Goal: Task Accomplishment & Management: Complete application form

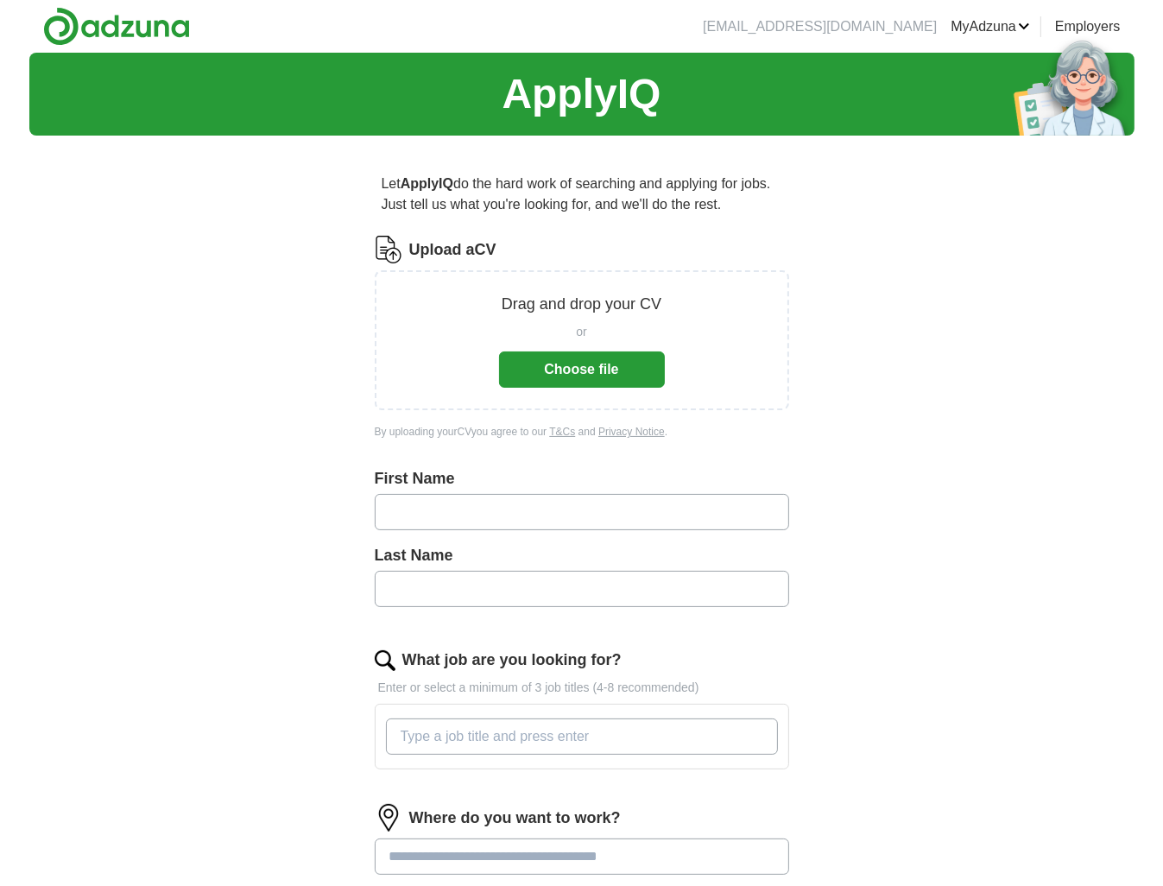
click at [581, 373] on button "Choose file" at bounding box center [582, 369] width 166 height 36
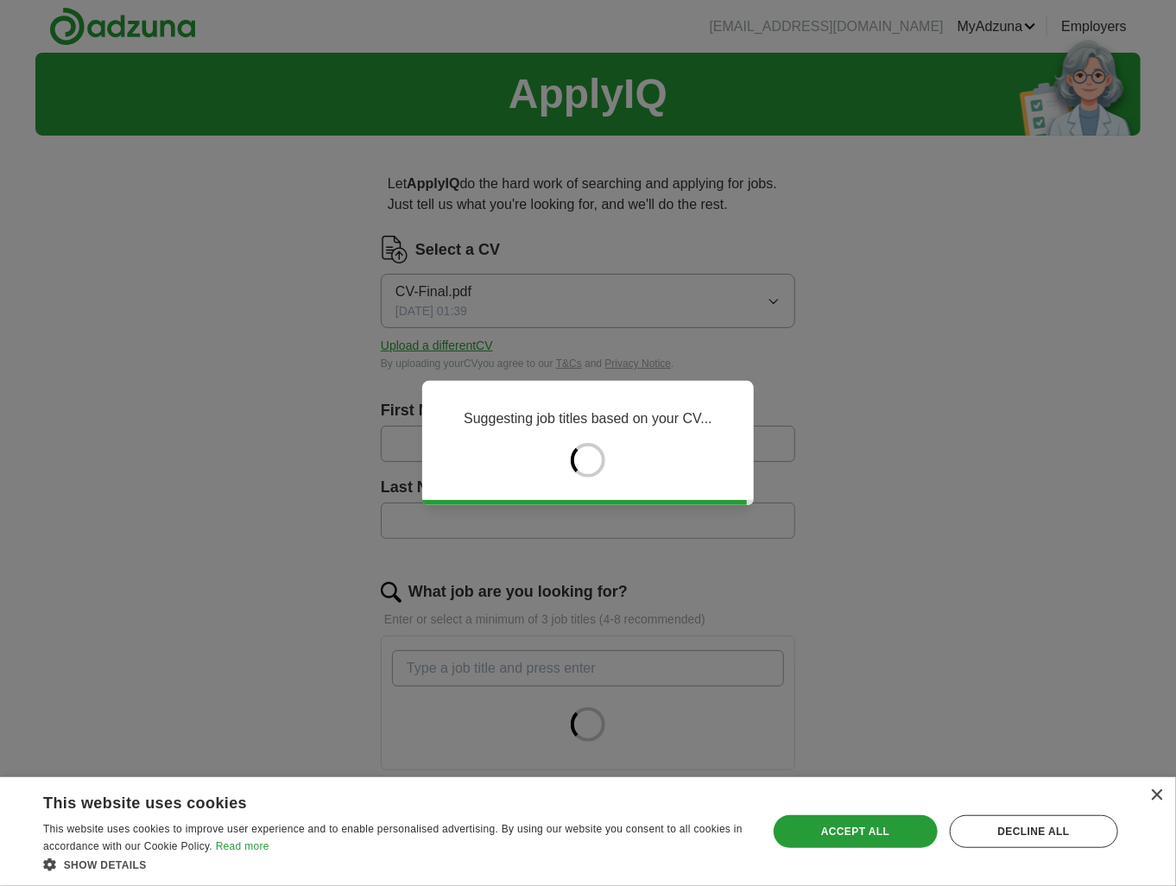
type input "********"
type input "**********"
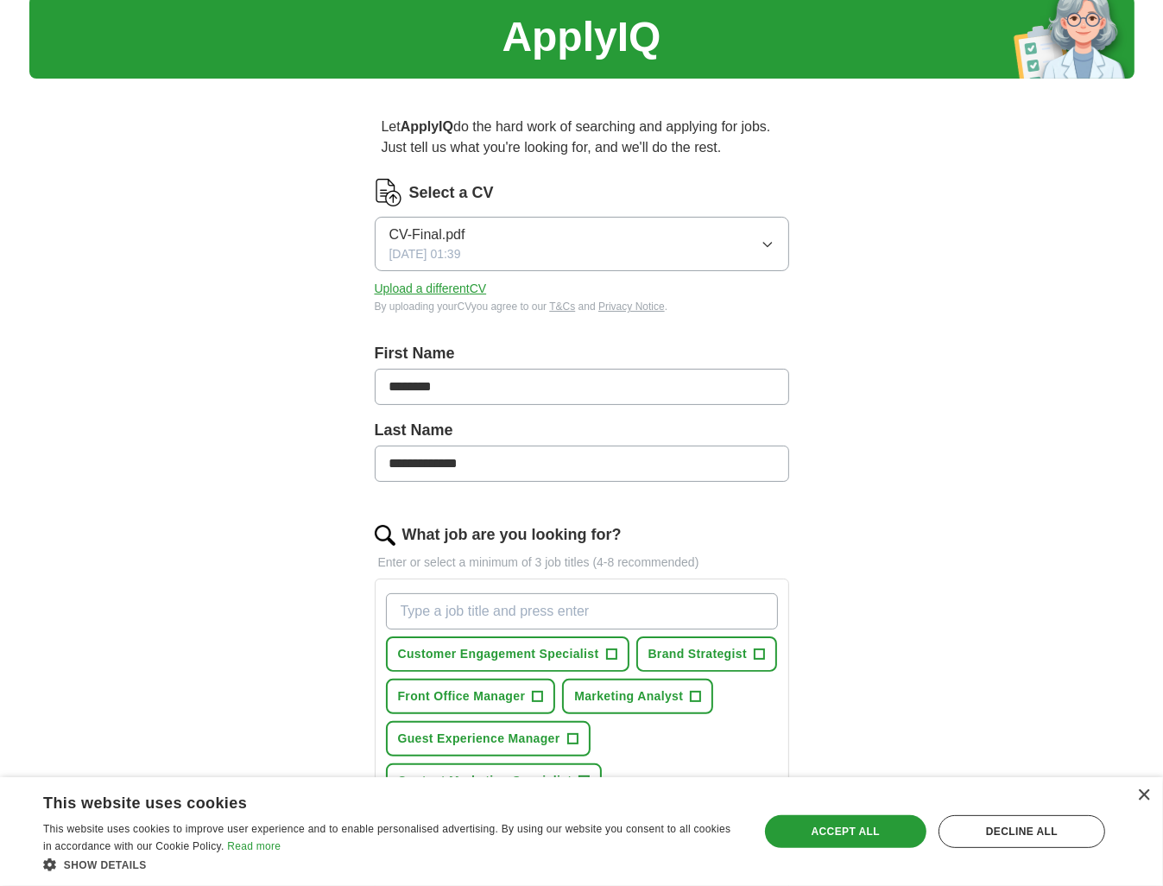
scroll to position [86, 0]
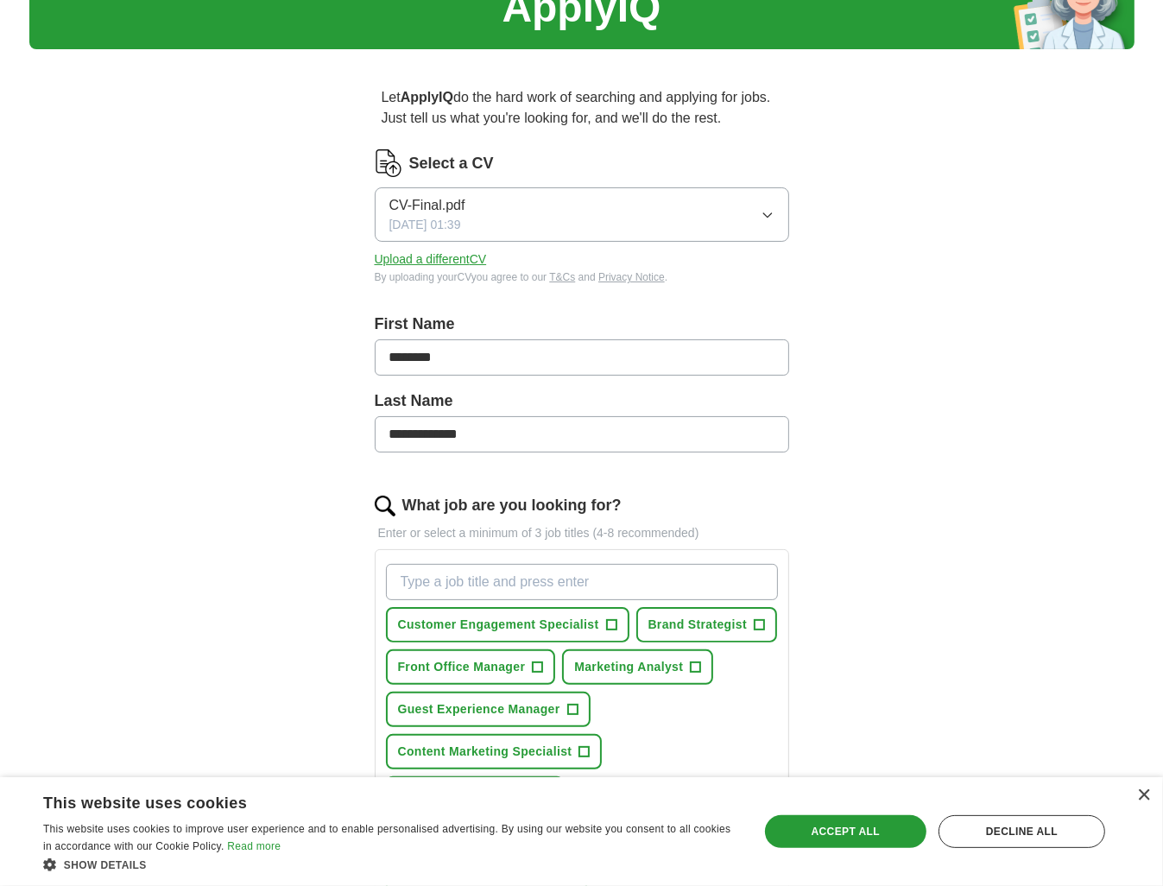
click at [547, 571] on input "What job are you looking for?" at bounding box center [582, 582] width 392 height 36
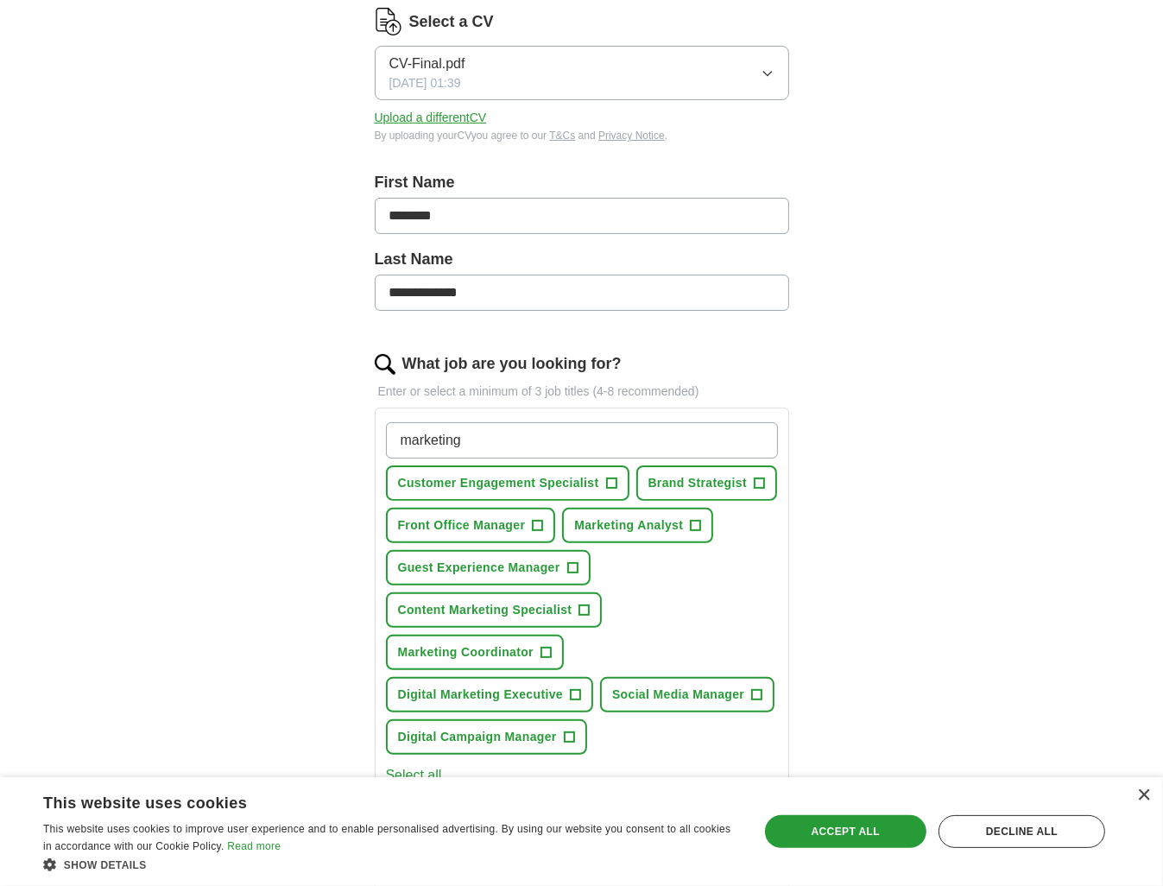
scroll to position [259, 0]
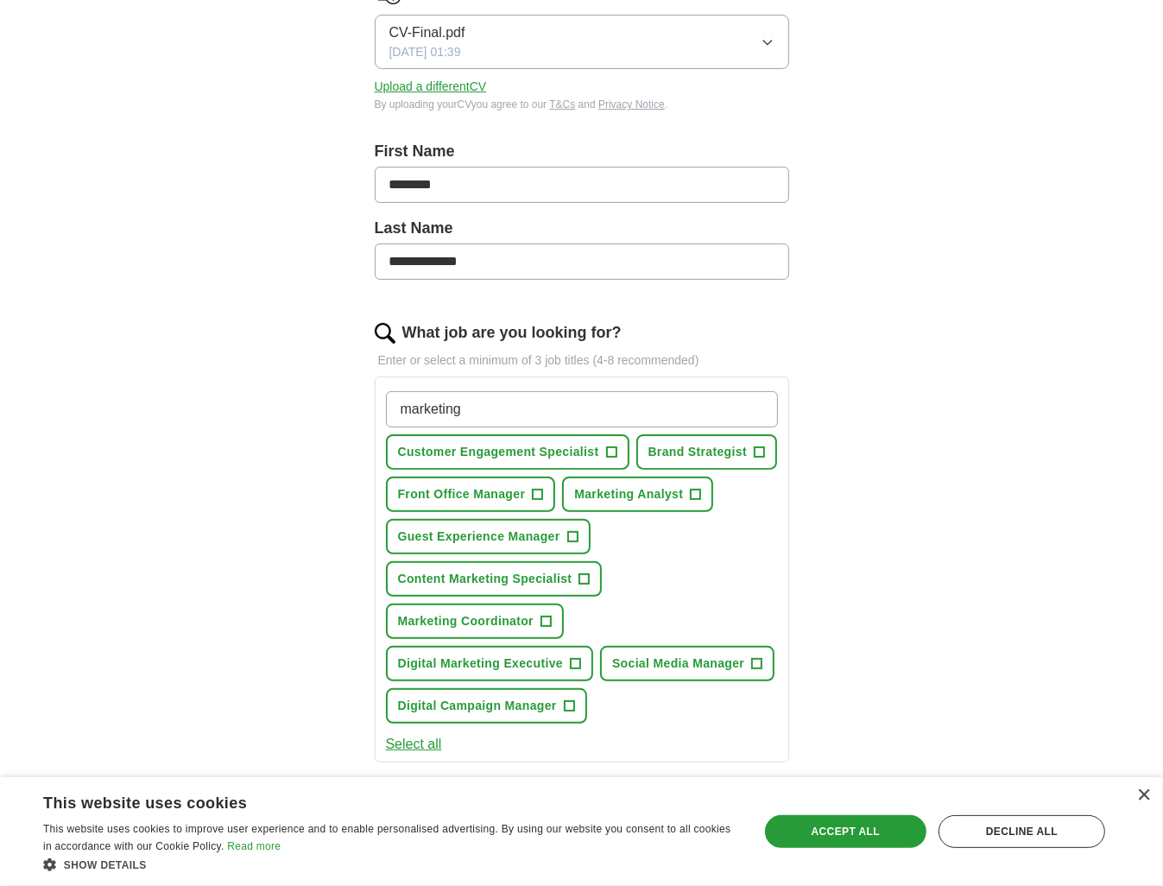
type input "marketing"
click at [564, 654] on span "Digital Marketing Executive" at bounding box center [481, 663] width 166 height 18
click at [633, 495] on span "Marketing Analyst" at bounding box center [628, 494] width 109 height 18
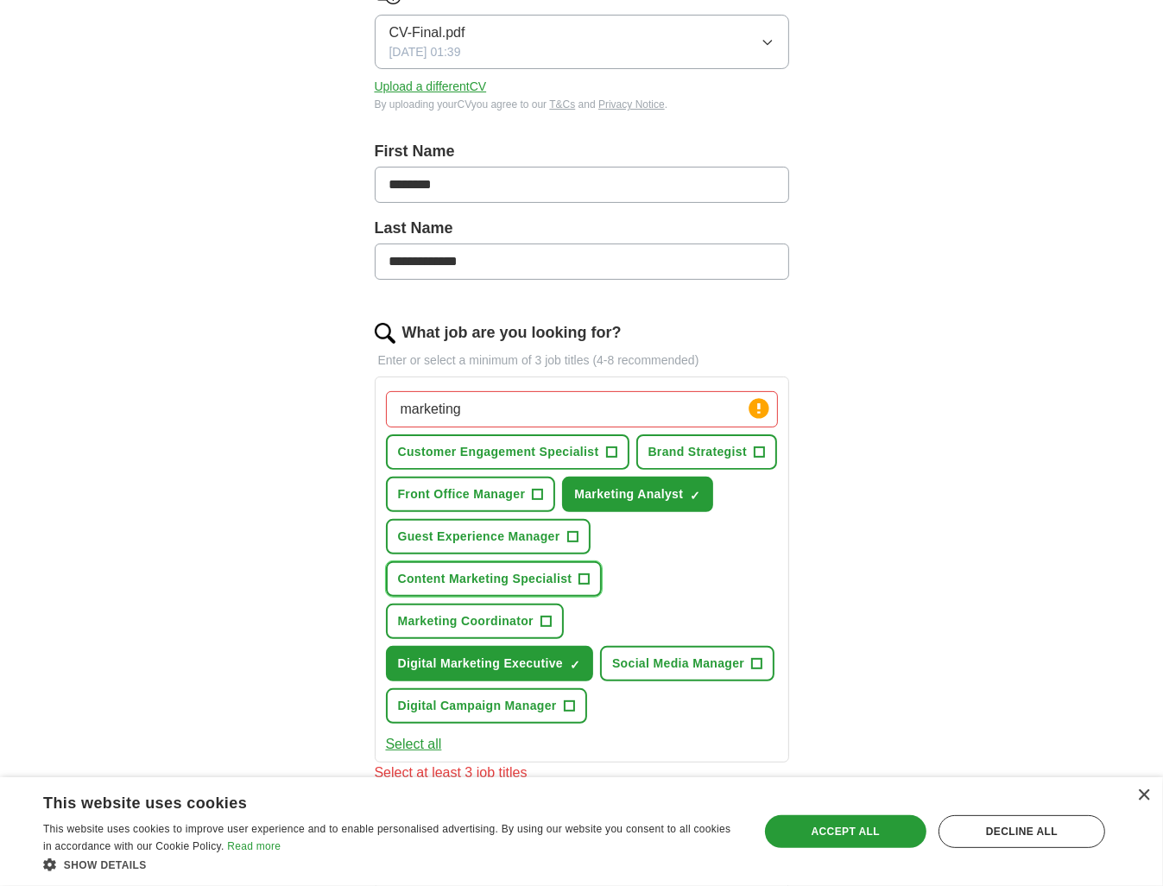
click at [539, 583] on span "Content Marketing Specialist" at bounding box center [485, 579] width 174 height 18
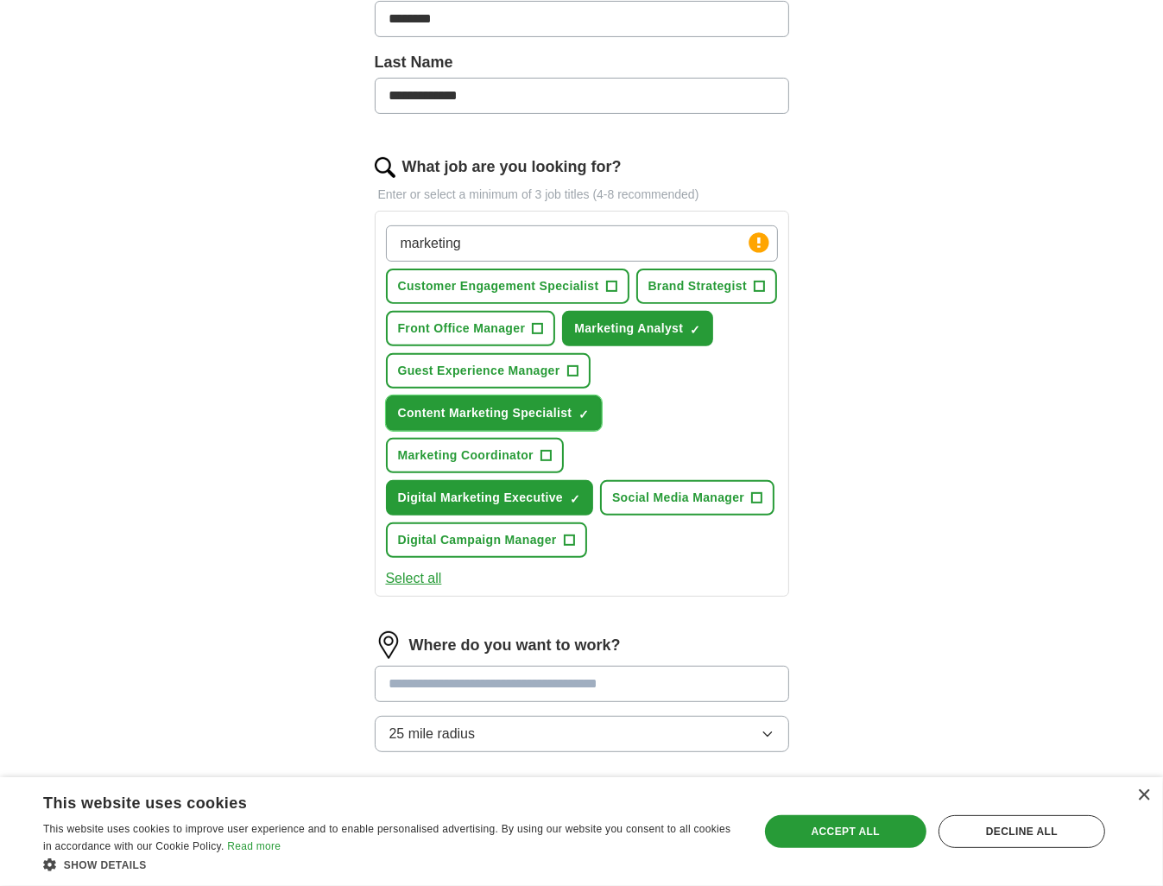
scroll to position [432, 0]
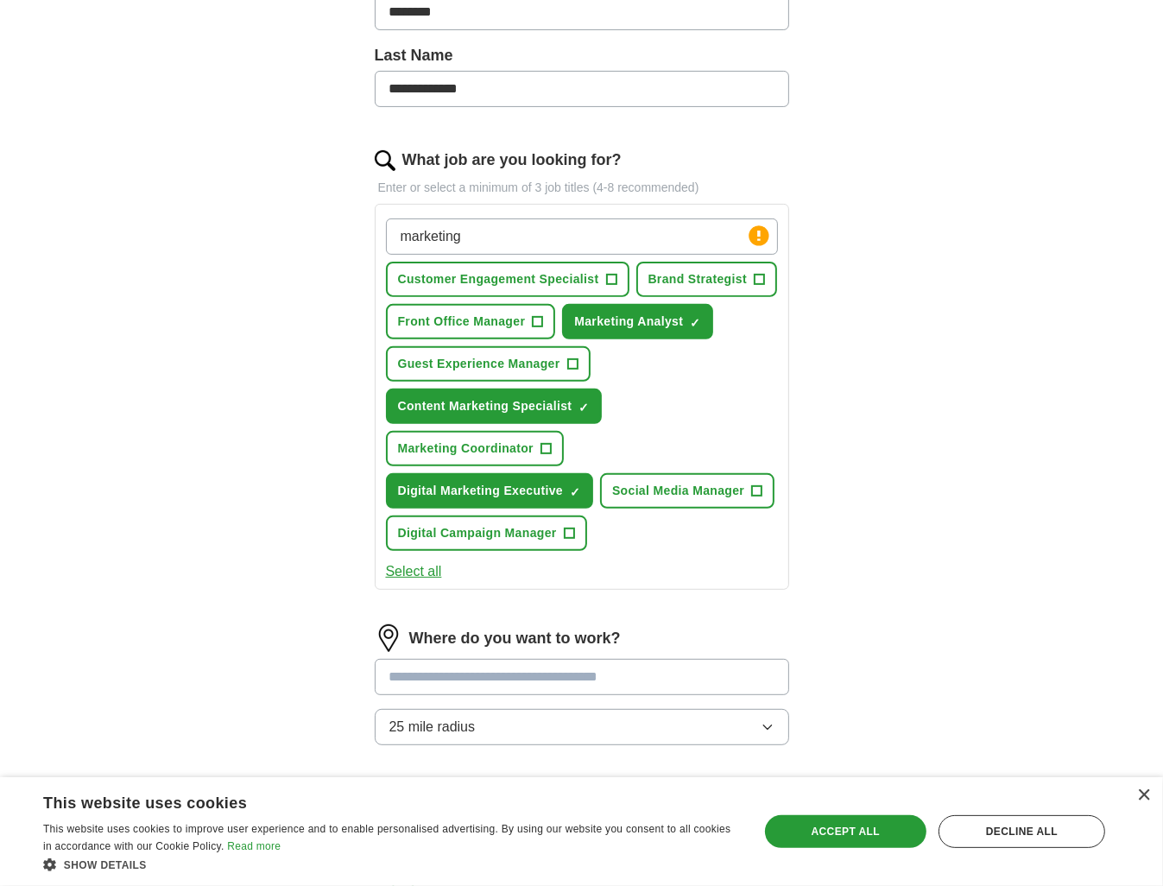
click at [490, 245] on input "marketing" at bounding box center [582, 236] width 392 height 36
click at [470, 659] on input "text" at bounding box center [582, 677] width 414 height 36
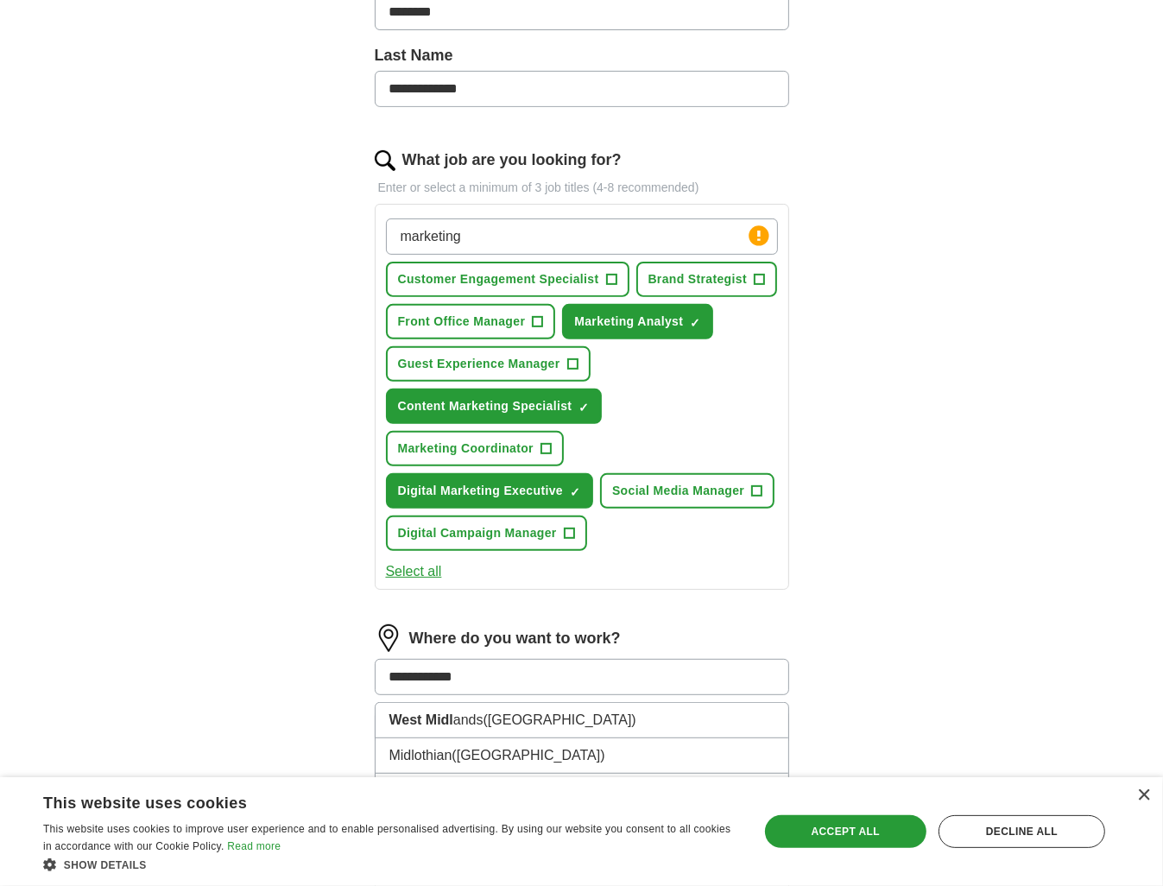
type input "**********"
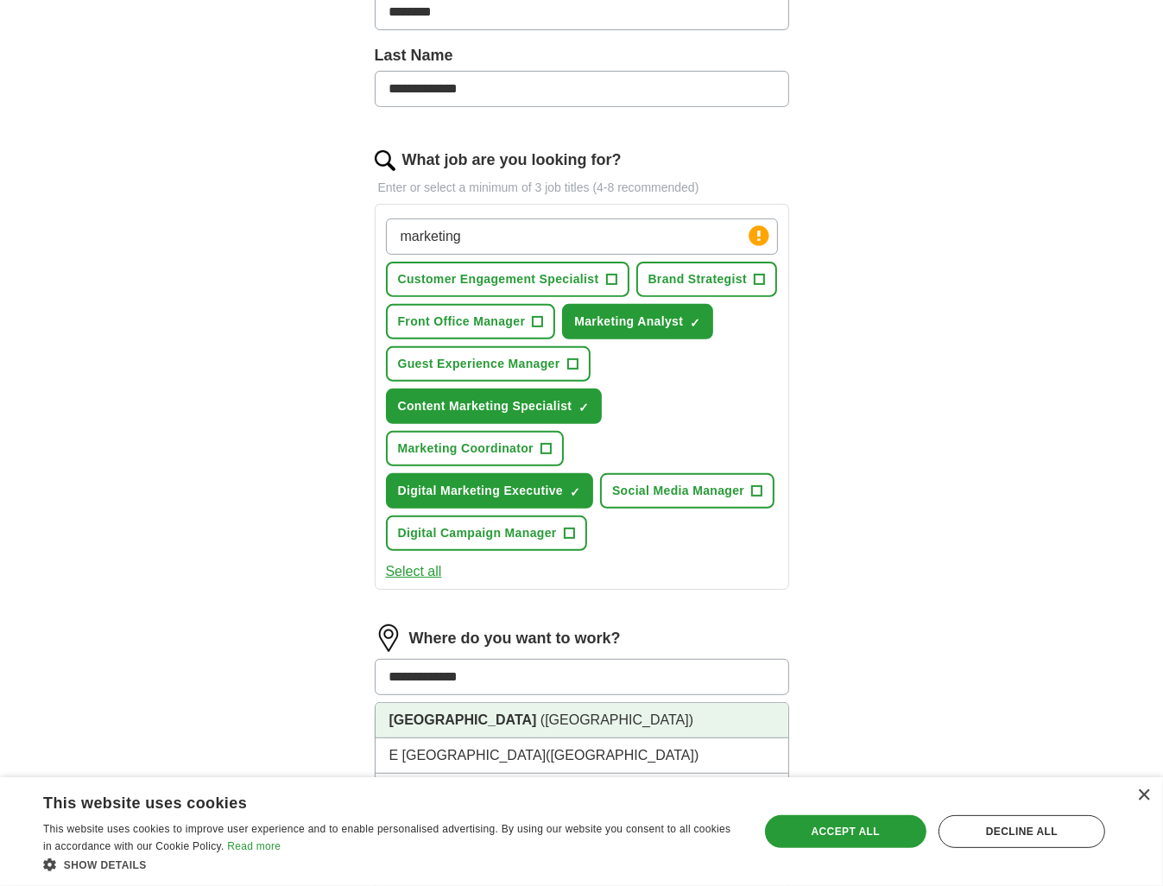
click at [474, 712] on strong "[GEOGRAPHIC_DATA]" at bounding box center [463, 719] width 148 height 15
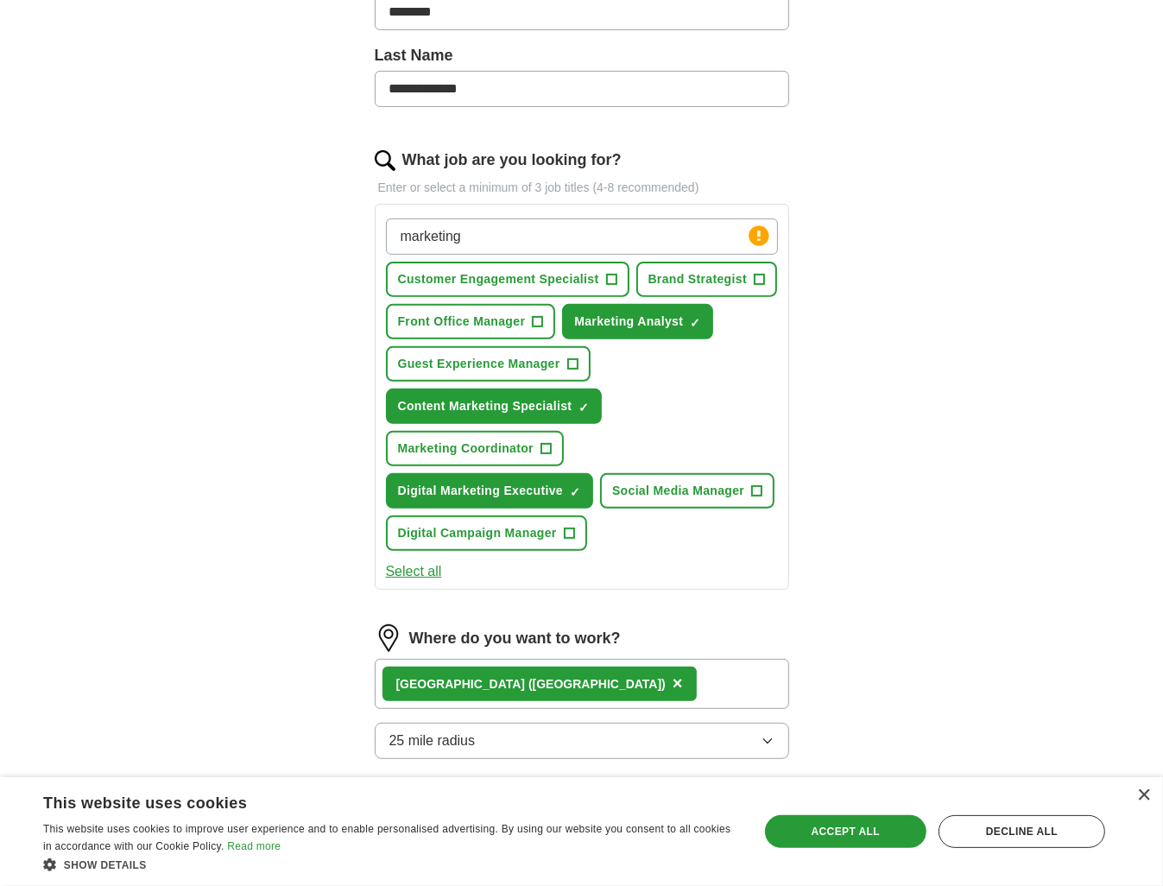
click at [485, 722] on button "25 mile radius" at bounding box center [582, 740] width 414 height 36
click at [468, 805] on div "5 mile radius" at bounding box center [581, 815] width 385 height 21
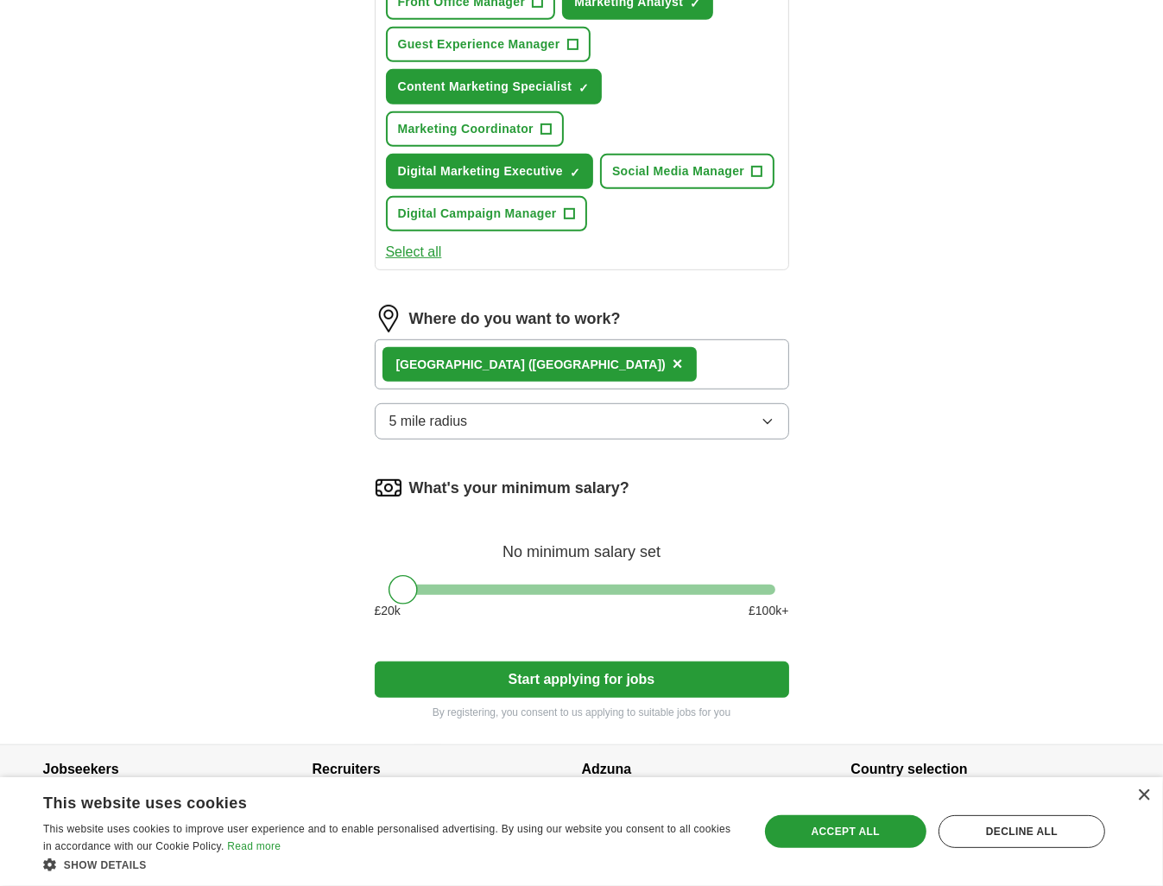
scroll to position [752, 0]
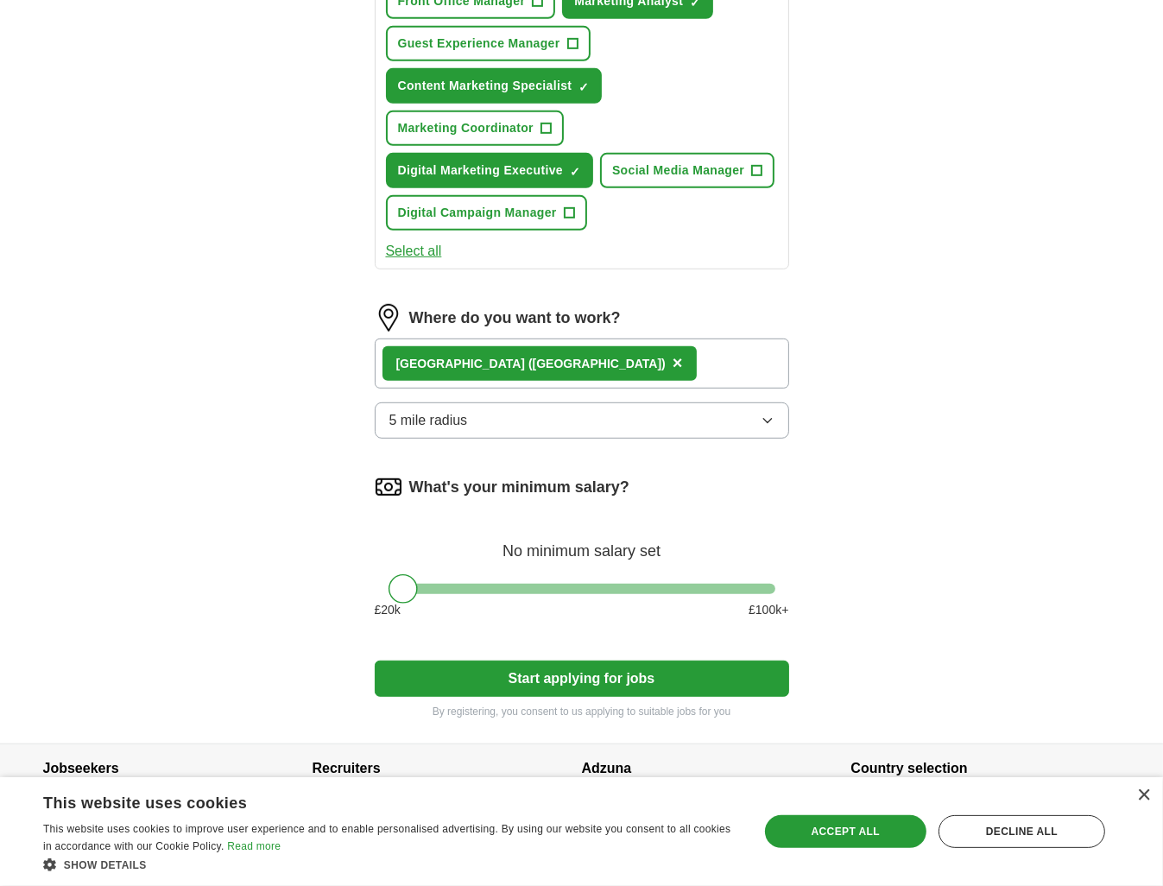
click at [546, 660] on button "Start applying for jobs" at bounding box center [582, 678] width 414 height 36
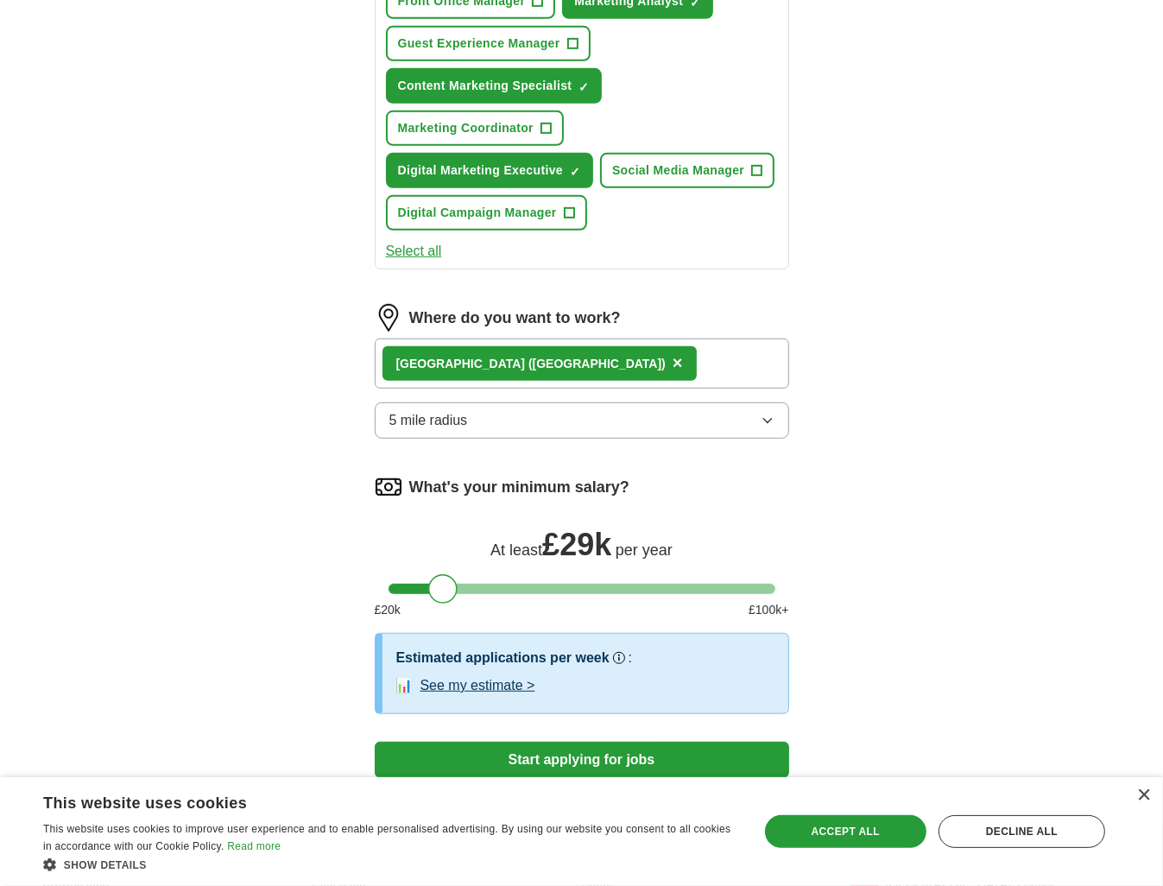
drag, startPoint x: 405, startPoint y: 539, endPoint x: 446, endPoint y: 545, distance: 41.9
click at [446, 574] on div at bounding box center [442, 588] width 29 height 29
click at [551, 741] on button "Start applying for jobs" at bounding box center [582, 759] width 414 height 36
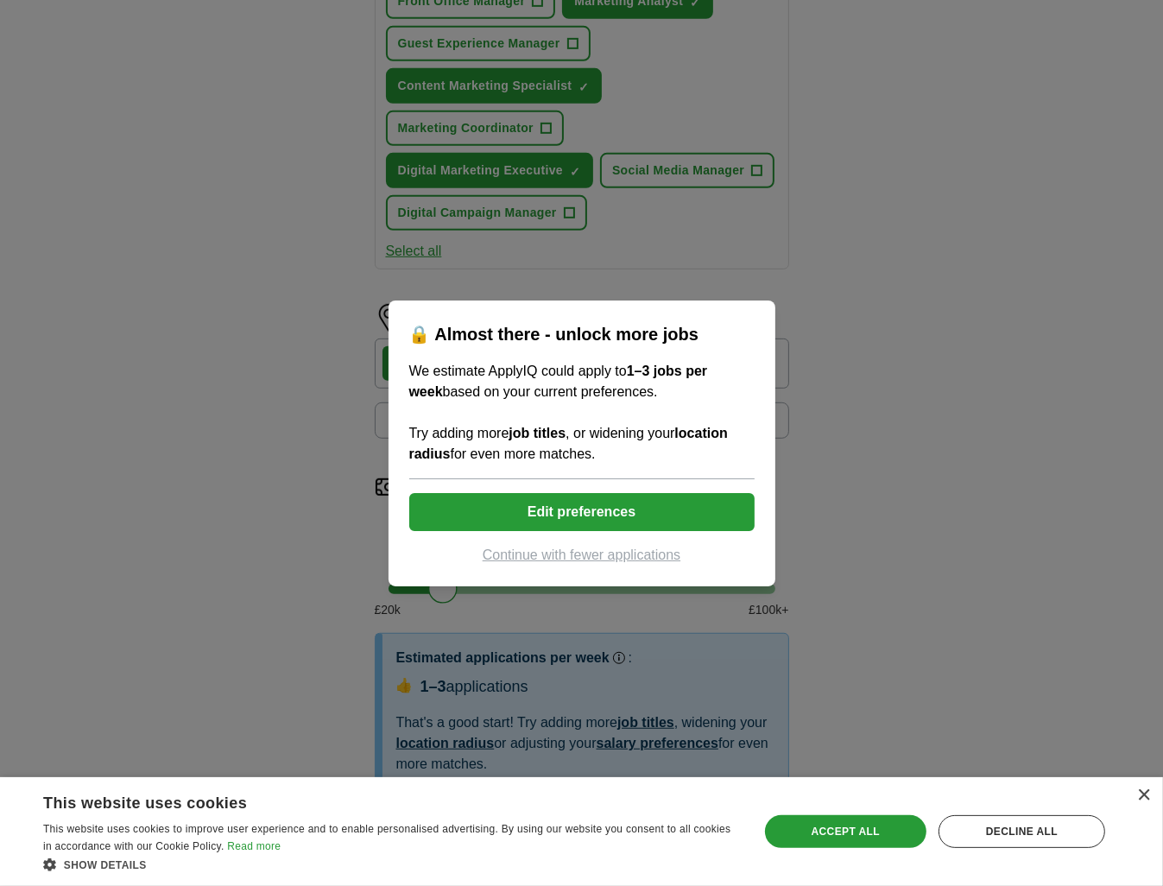
click at [569, 514] on button "Edit preferences" at bounding box center [581, 512] width 345 height 38
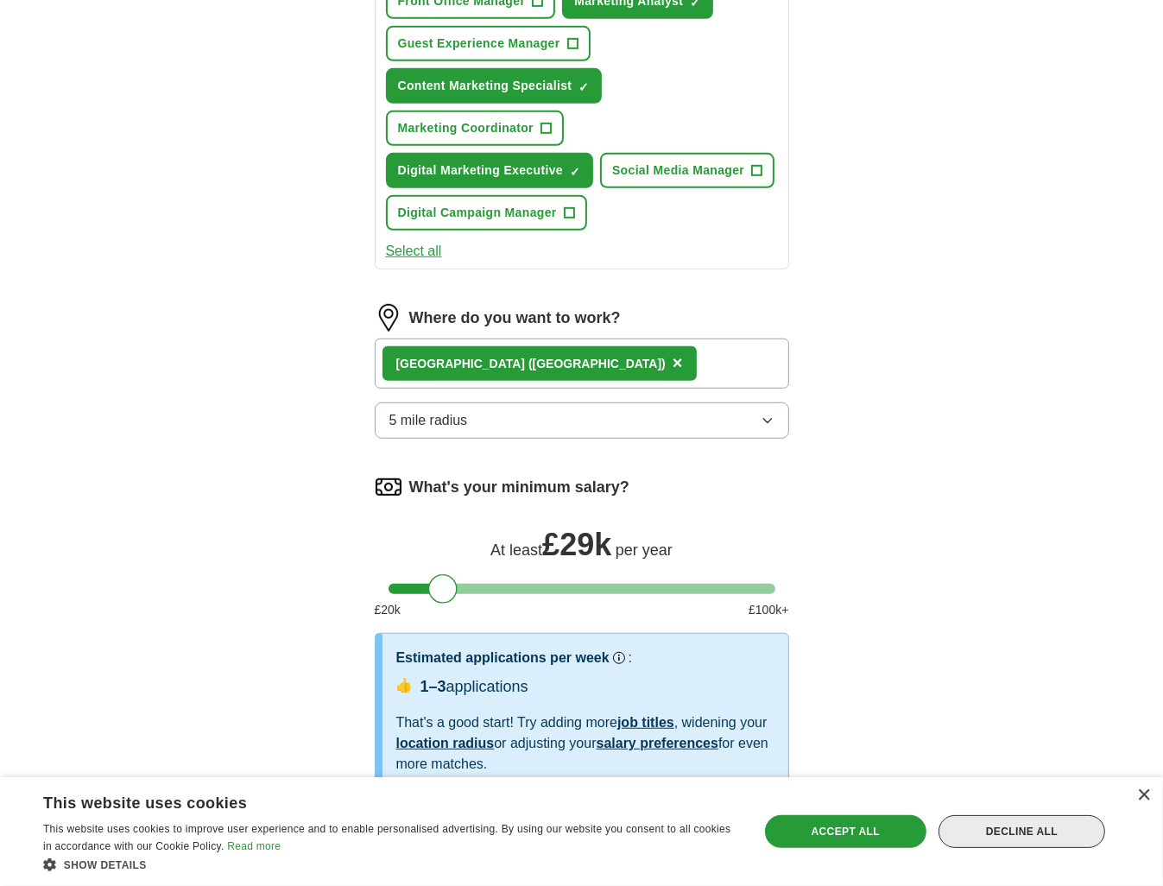
click at [979, 829] on div "Decline all" at bounding box center [1021, 831] width 167 height 33
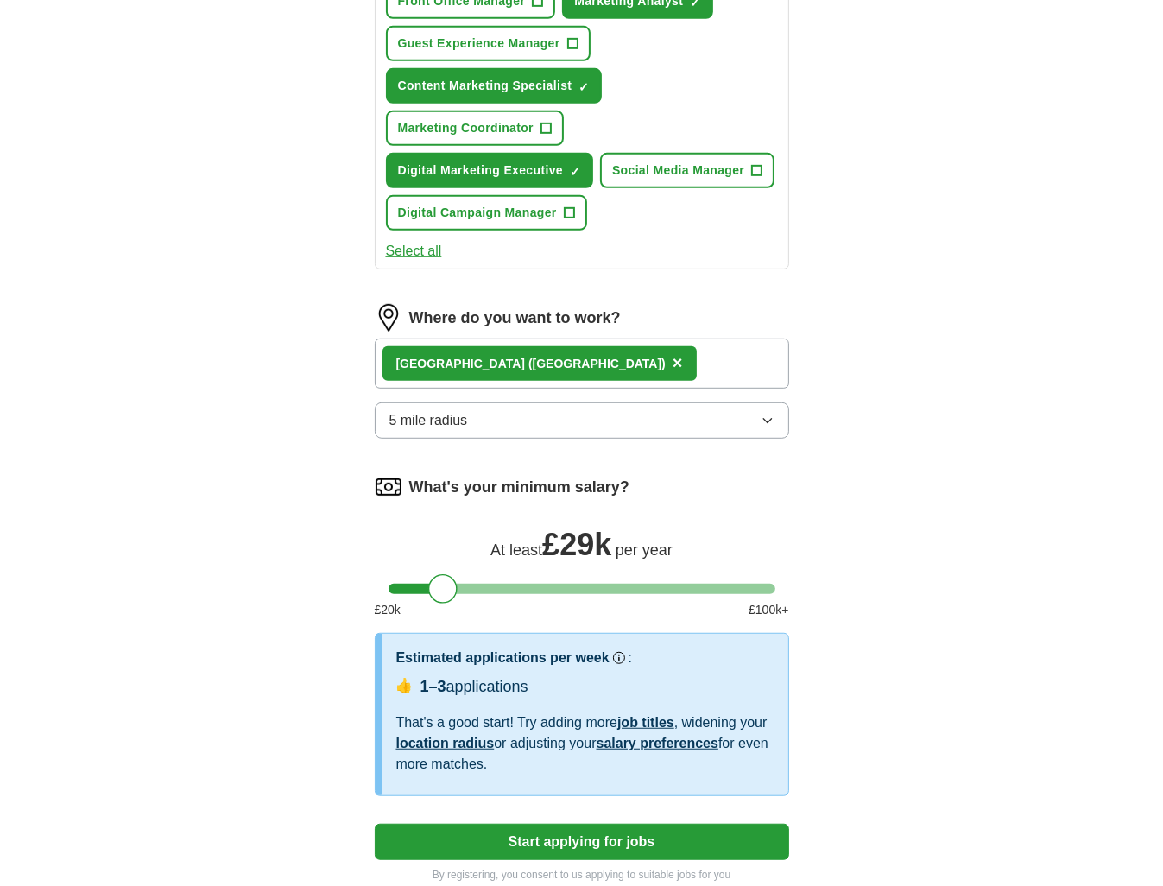
scroll to position [838, 0]
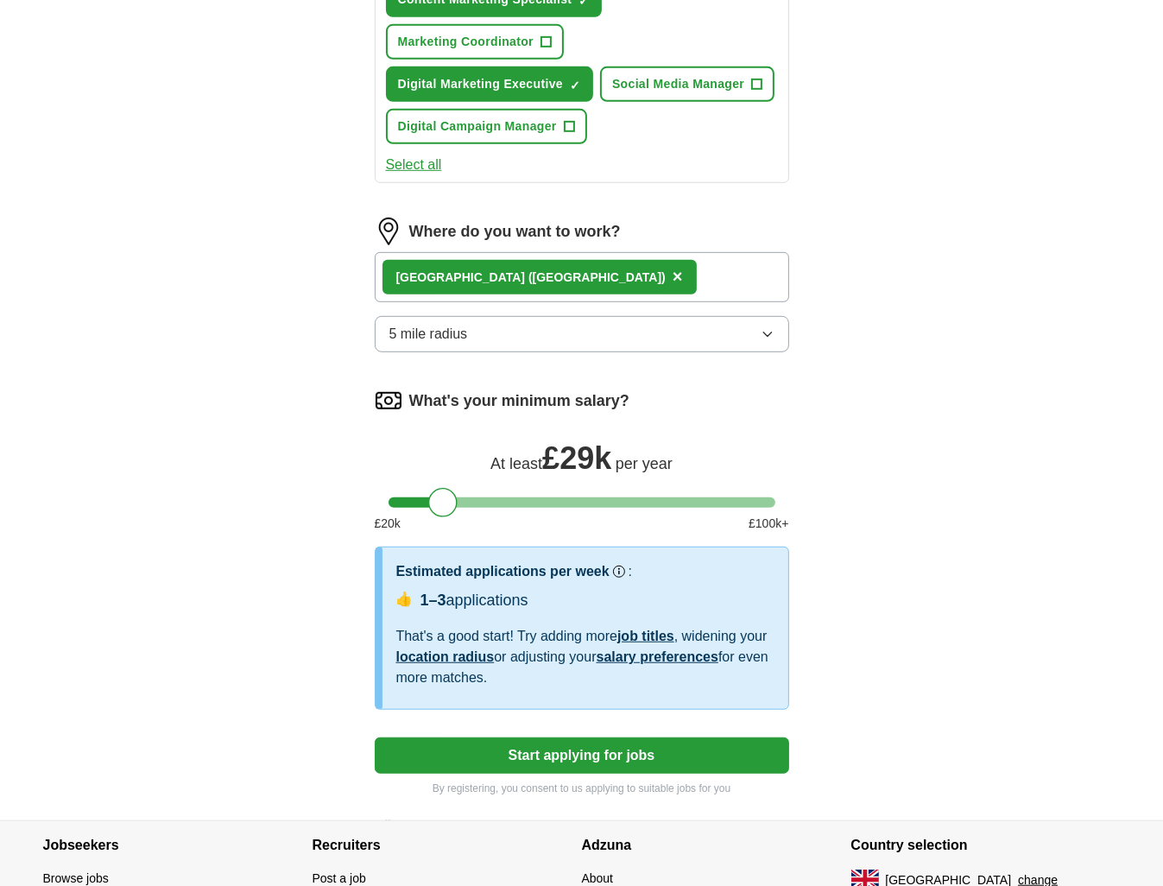
click at [710, 737] on button "Start applying for jobs" at bounding box center [582, 755] width 414 height 36
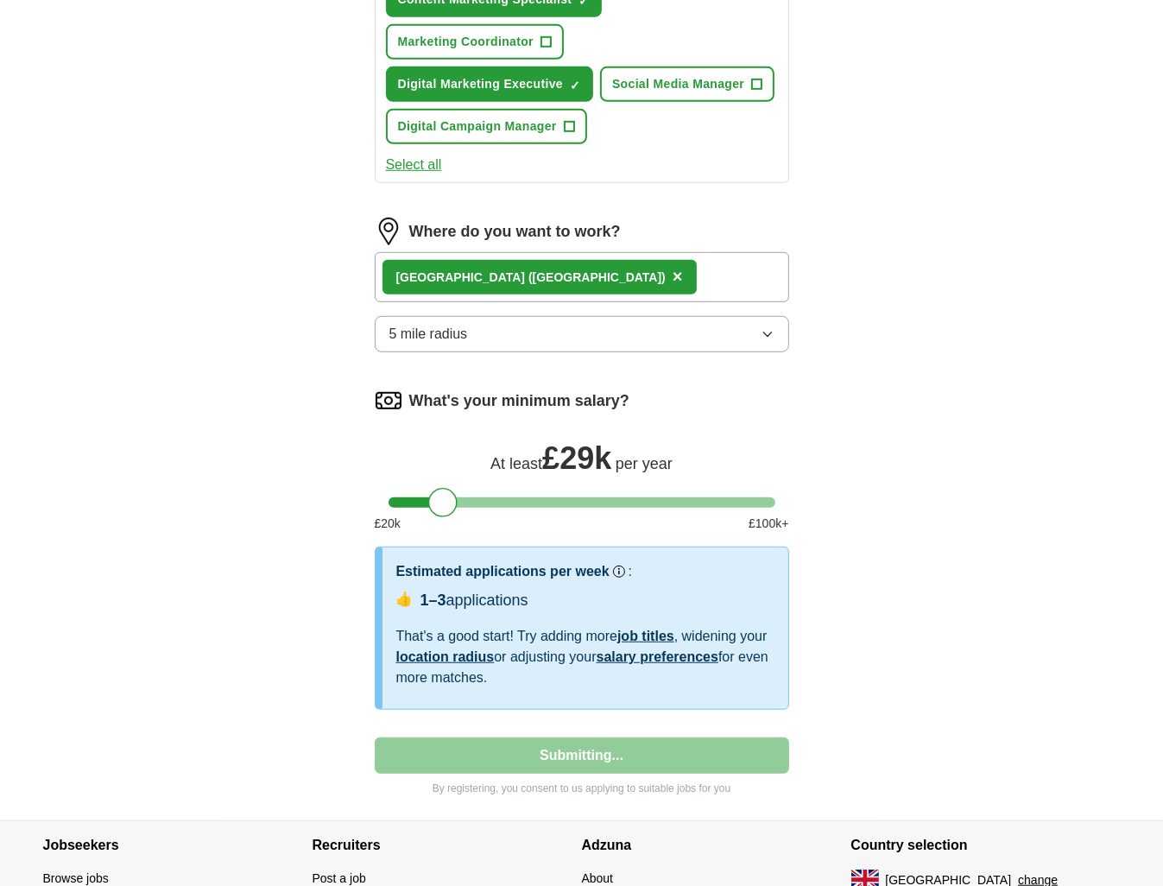
select select "**"
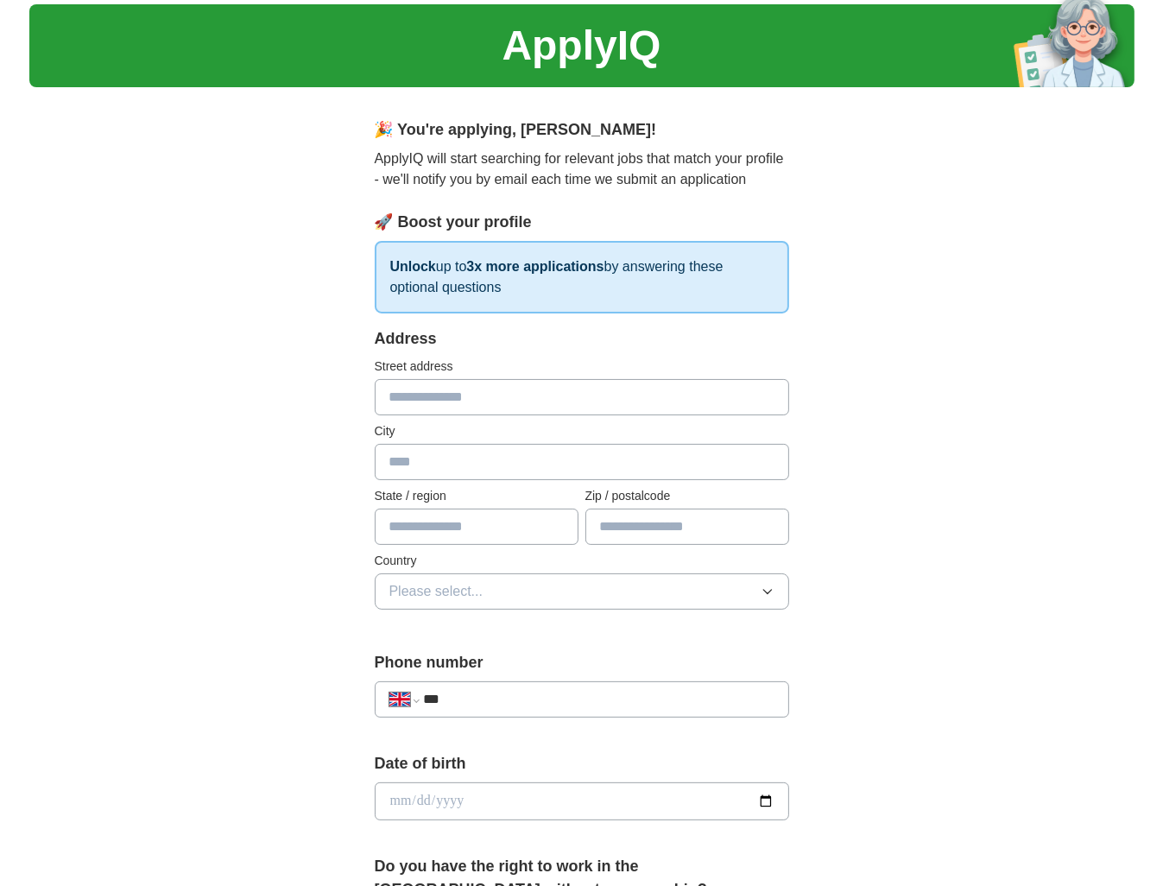
scroll to position [0, 0]
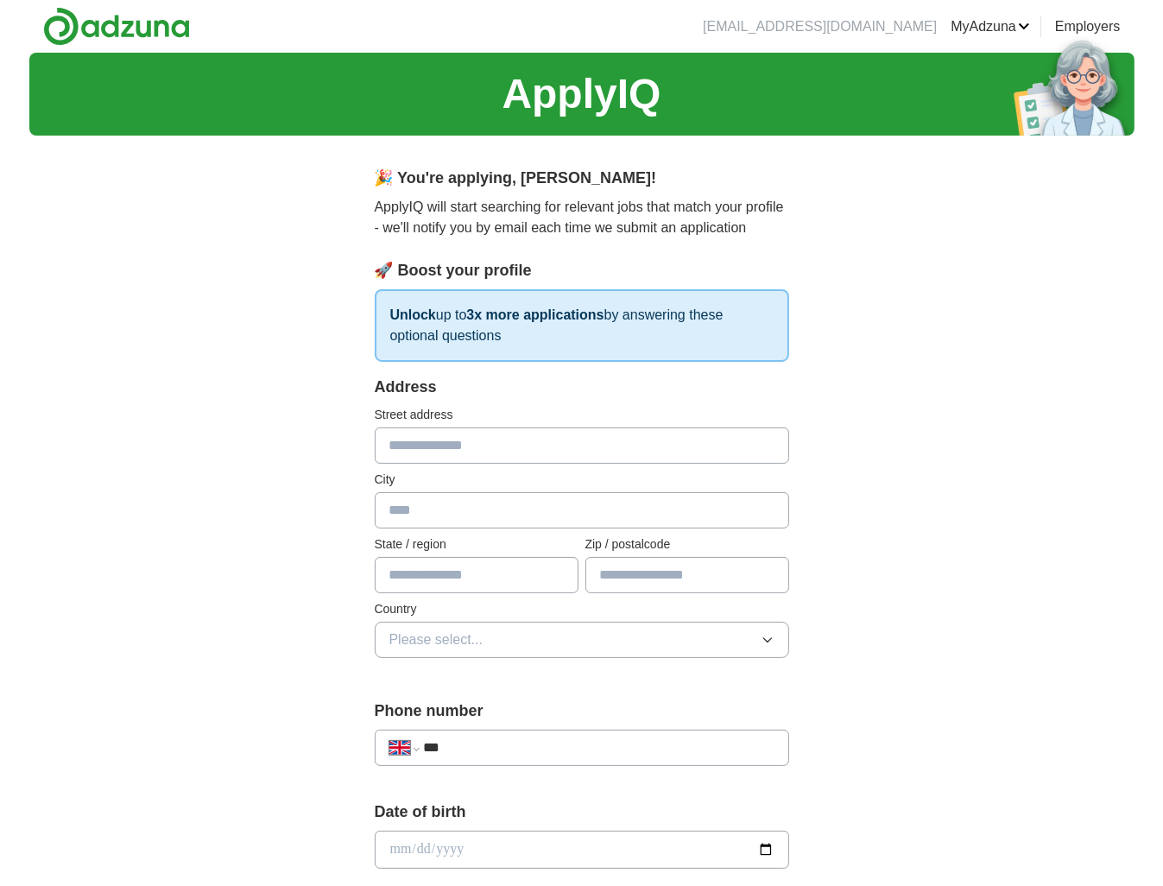
click at [459, 441] on input "text" at bounding box center [582, 445] width 414 height 36
type input "*"
type input "**********"
type input "*********"
type input "**********"
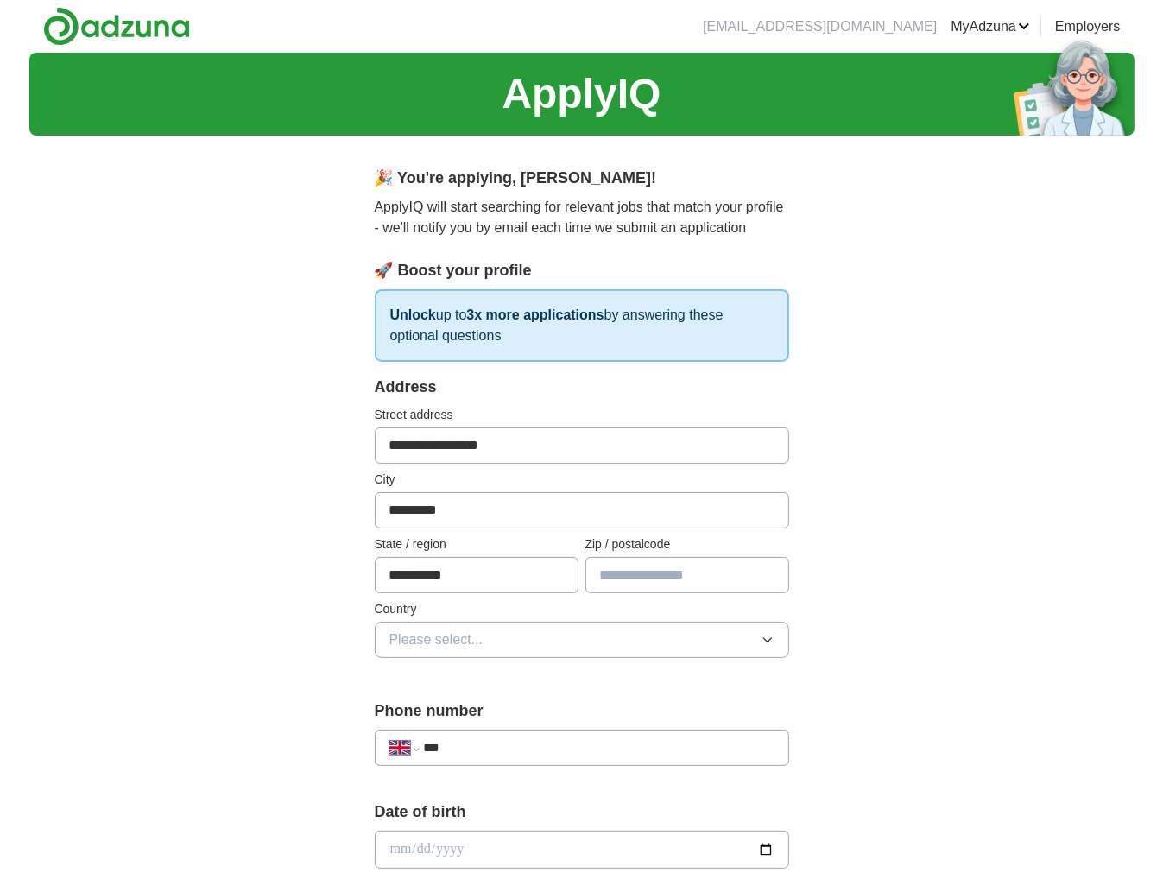
type input "*"
type input "*******"
click at [504, 642] on button "Please select..." at bounding box center [582, 639] width 414 height 36
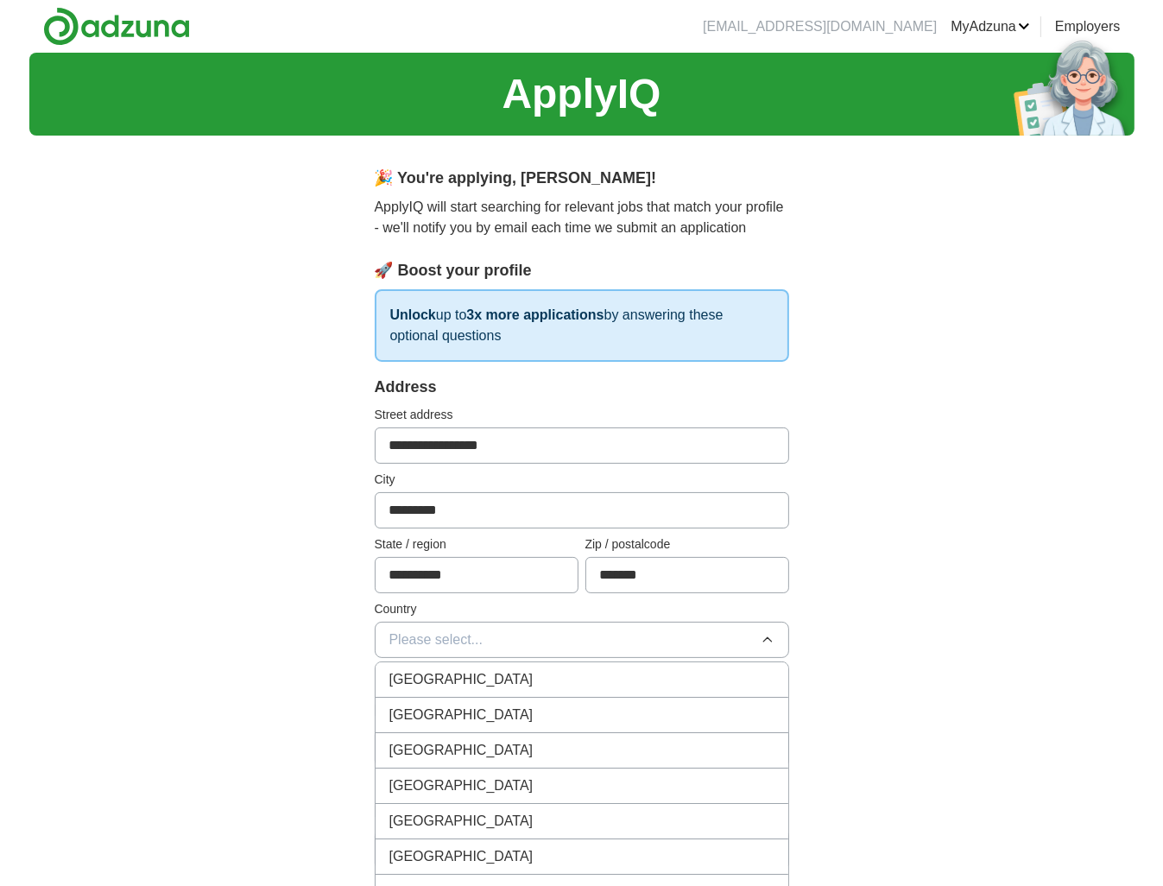
click at [524, 678] on div "[GEOGRAPHIC_DATA]" at bounding box center [581, 679] width 385 height 21
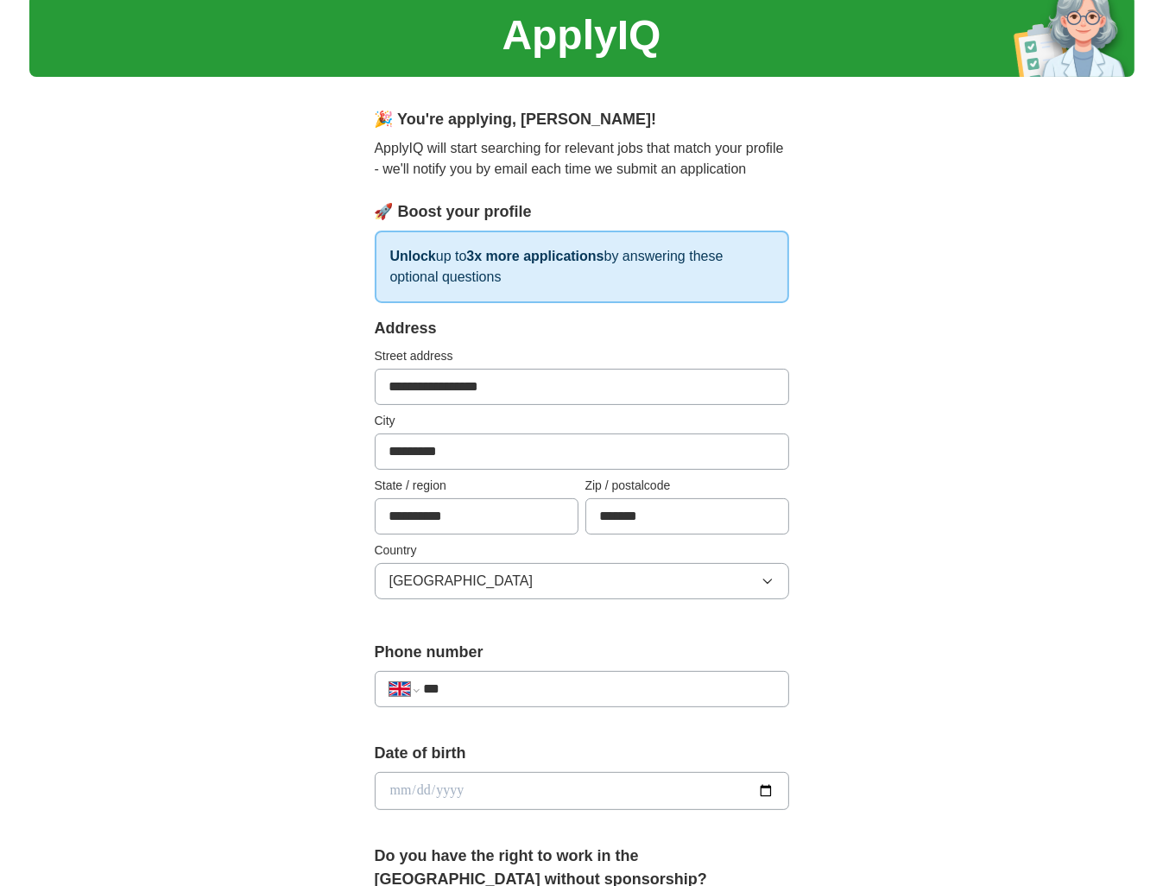
scroll to position [86, 0]
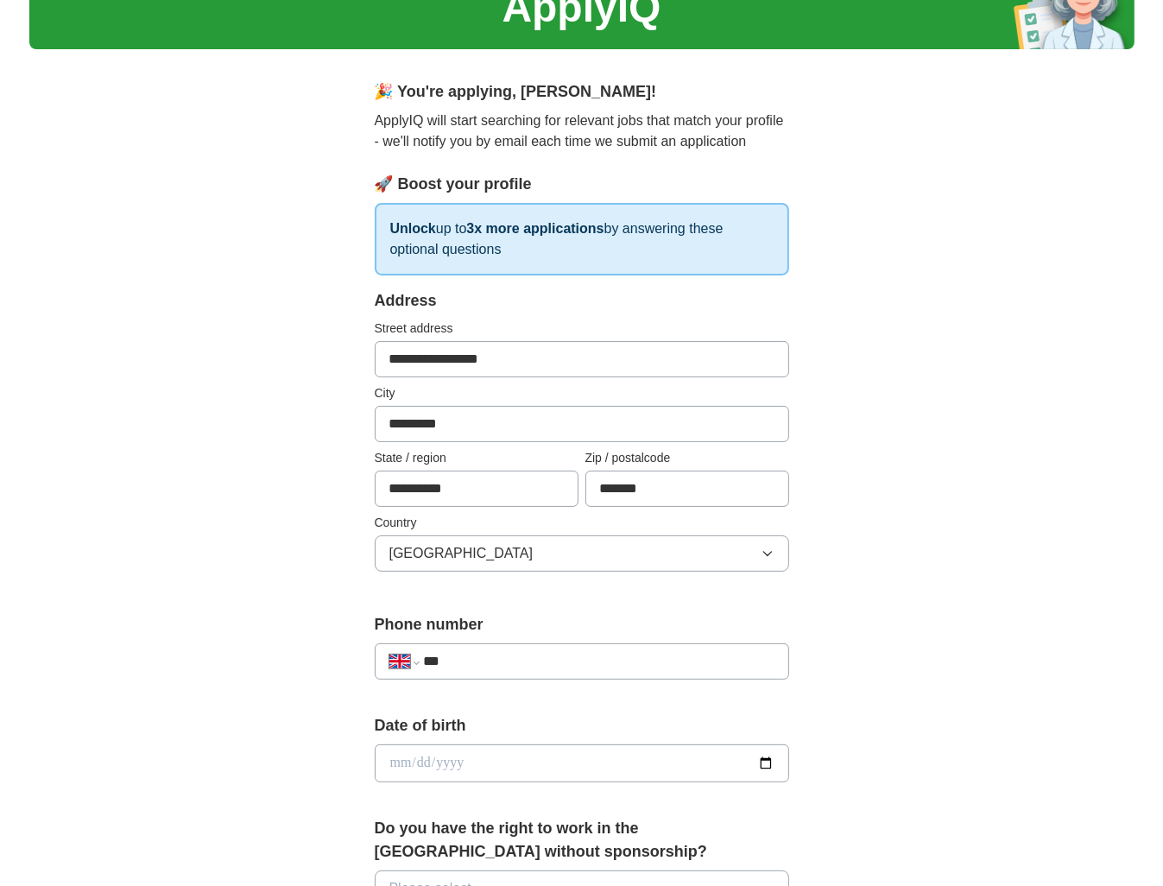
click at [490, 658] on input "***" at bounding box center [598, 661] width 350 height 21
type input "**********"
click at [499, 764] on input "date" at bounding box center [582, 763] width 414 height 38
type input "**********"
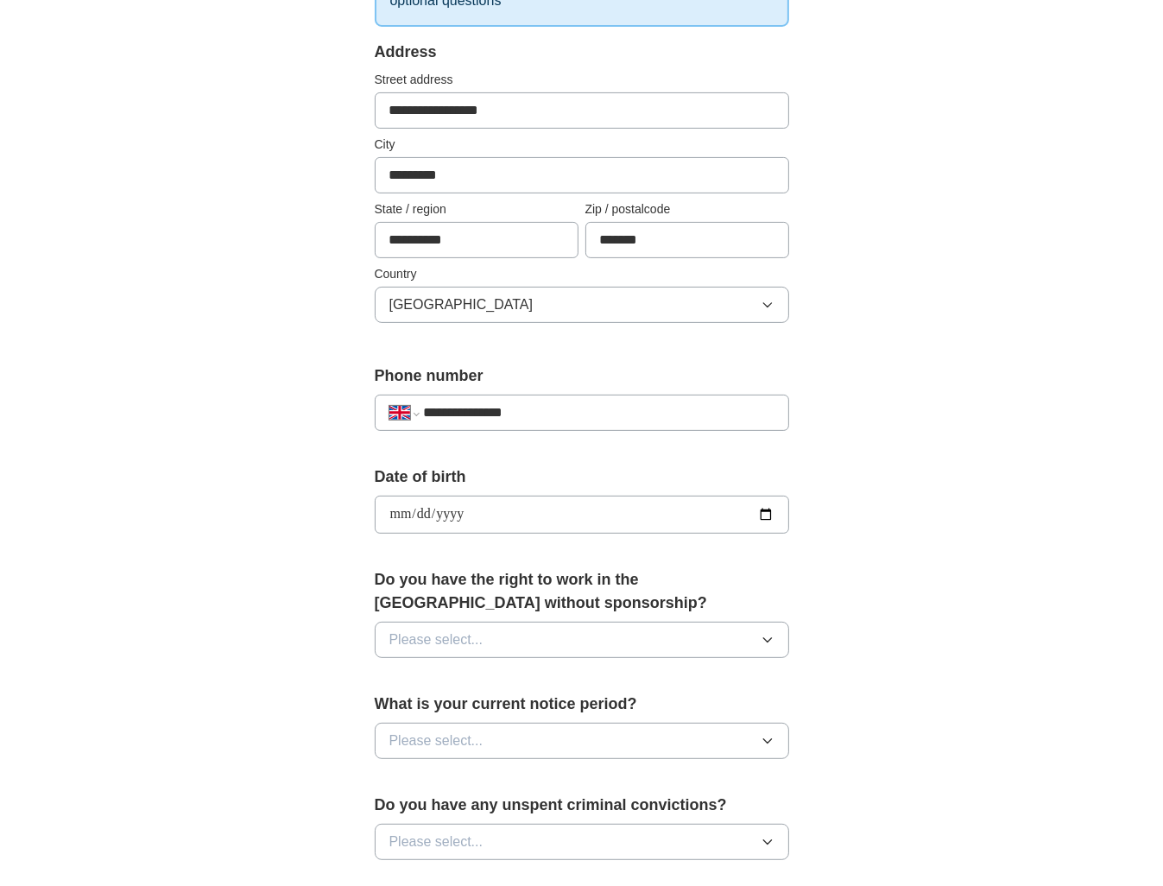
scroll to position [345, 0]
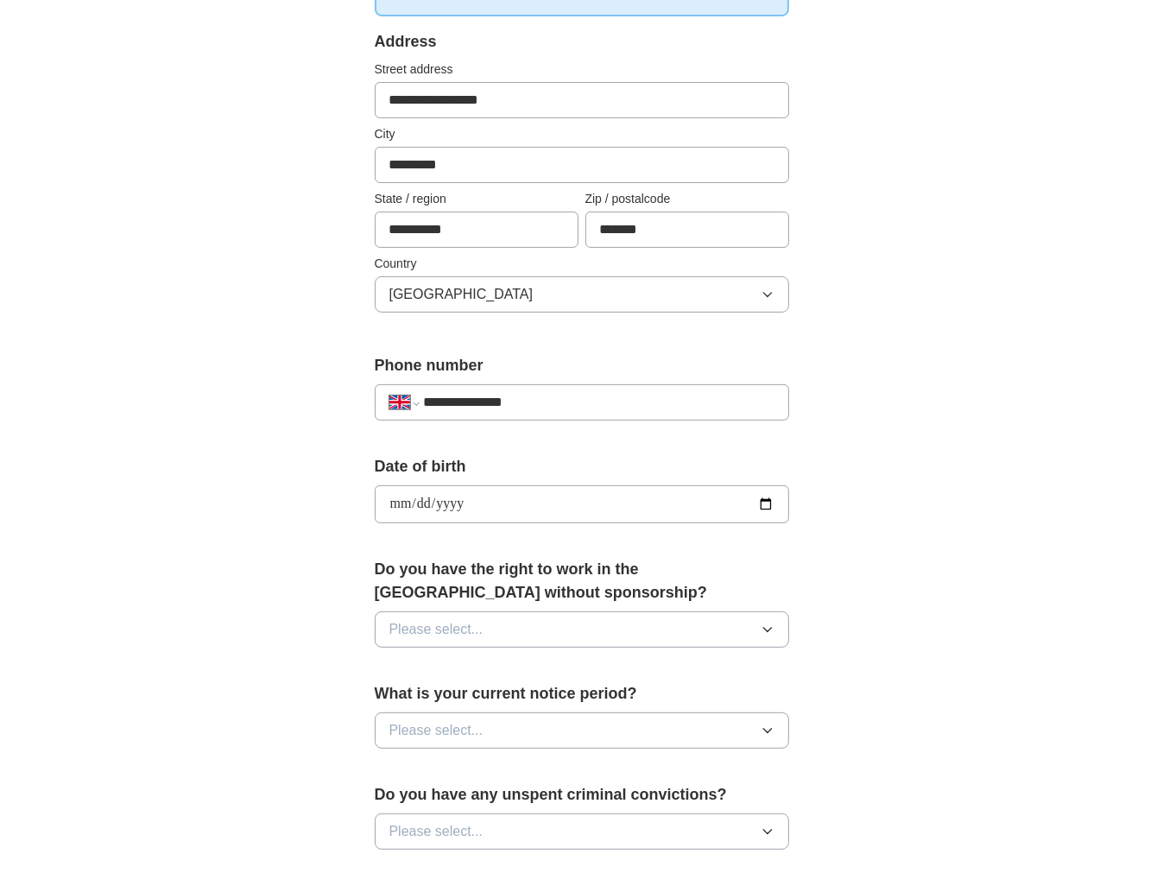
click at [492, 627] on button "Please select..." at bounding box center [582, 629] width 414 height 36
click at [443, 659] on div "Yes" at bounding box center [581, 669] width 385 height 21
click at [467, 729] on span "Please select..." at bounding box center [436, 730] width 94 height 21
click at [449, 775] on div "None" at bounding box center [581, 770] width 385 height 21
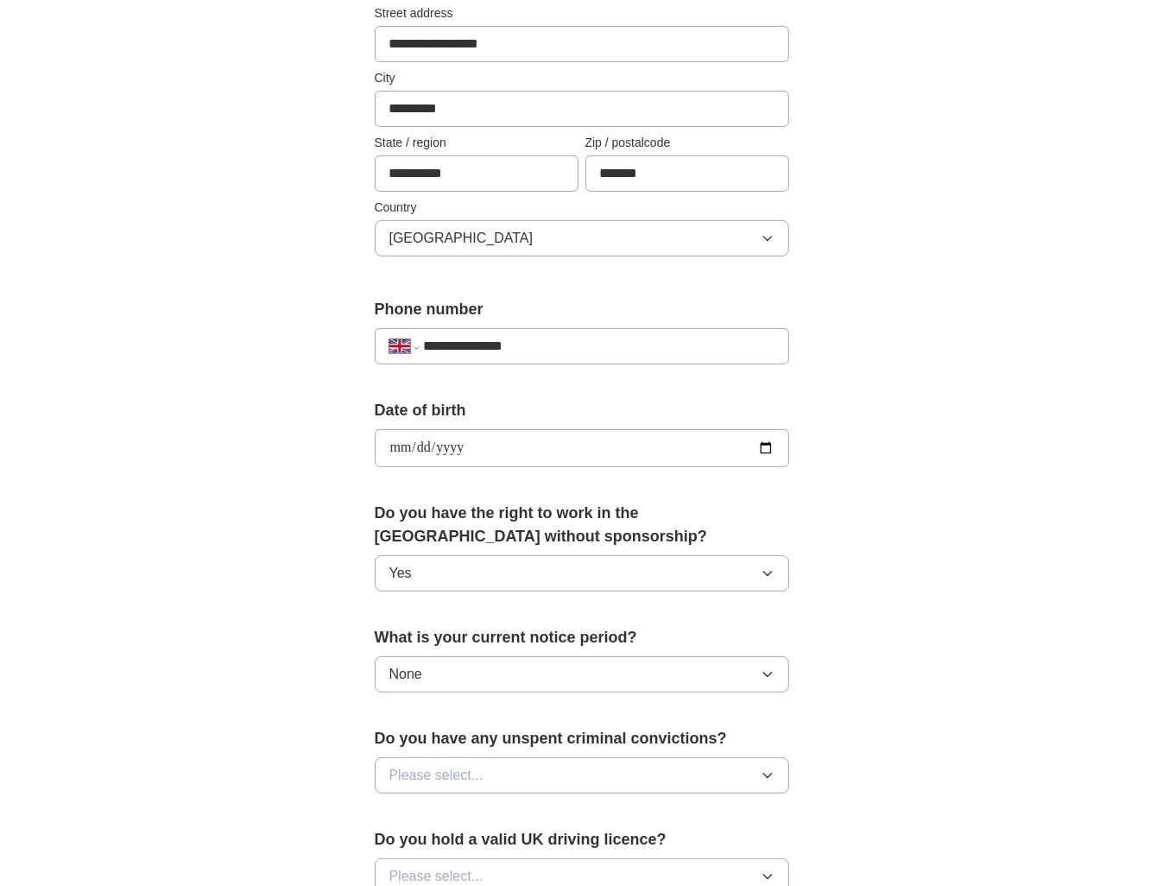
scroll to position [432, 0]
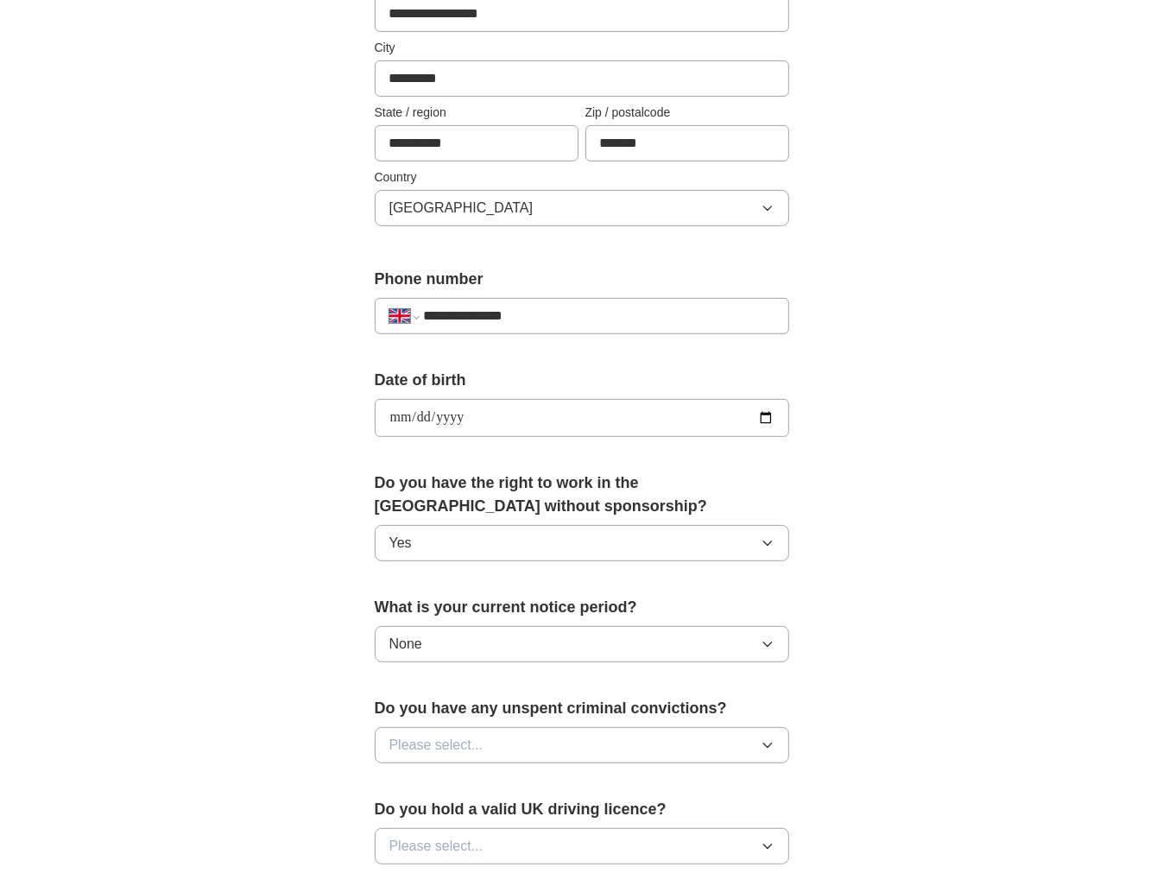
click at [495, 733] on button "Please select..." at bounding box center [582, 745] width 414 height 36
click at [458, 810] on div "No" at bounding box center [581, 820] width 385 height 21
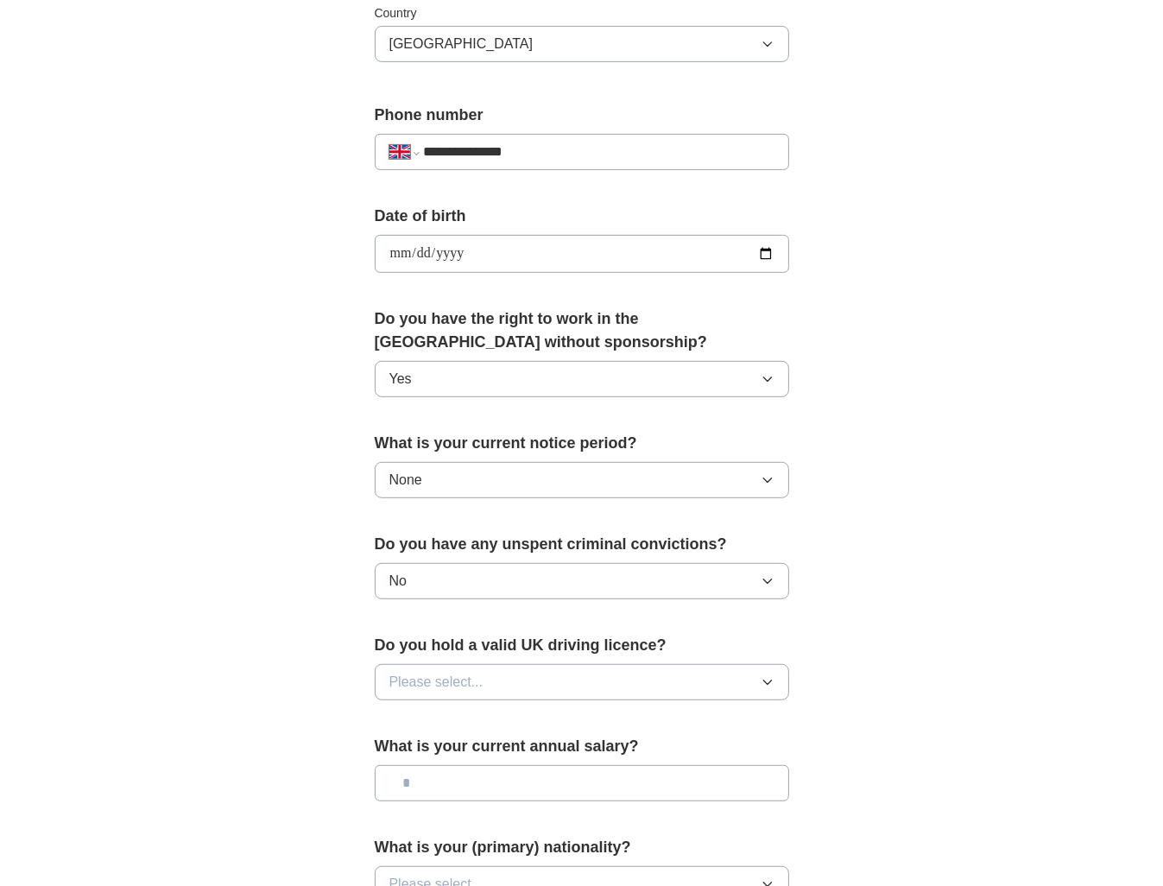
scroll to position [604, 0]
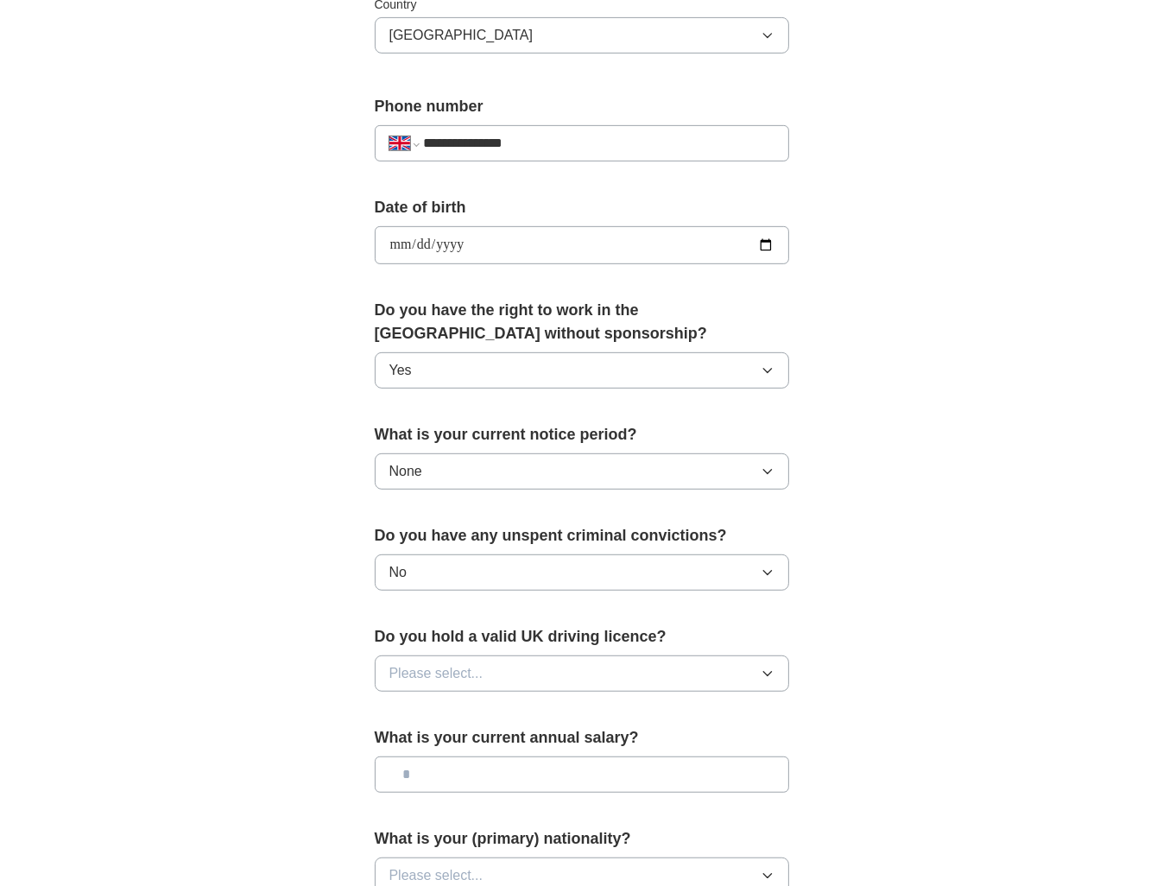
click at [540, 662] on button "Please select..." at bounding box center [582, 673] width 414 height 36
click at [478, 739] on div "No" at bounding box center [581, 748] width 385 height 21
click at [501, 774] on input "text" at bounding box center [582, 774] width 414 height 36
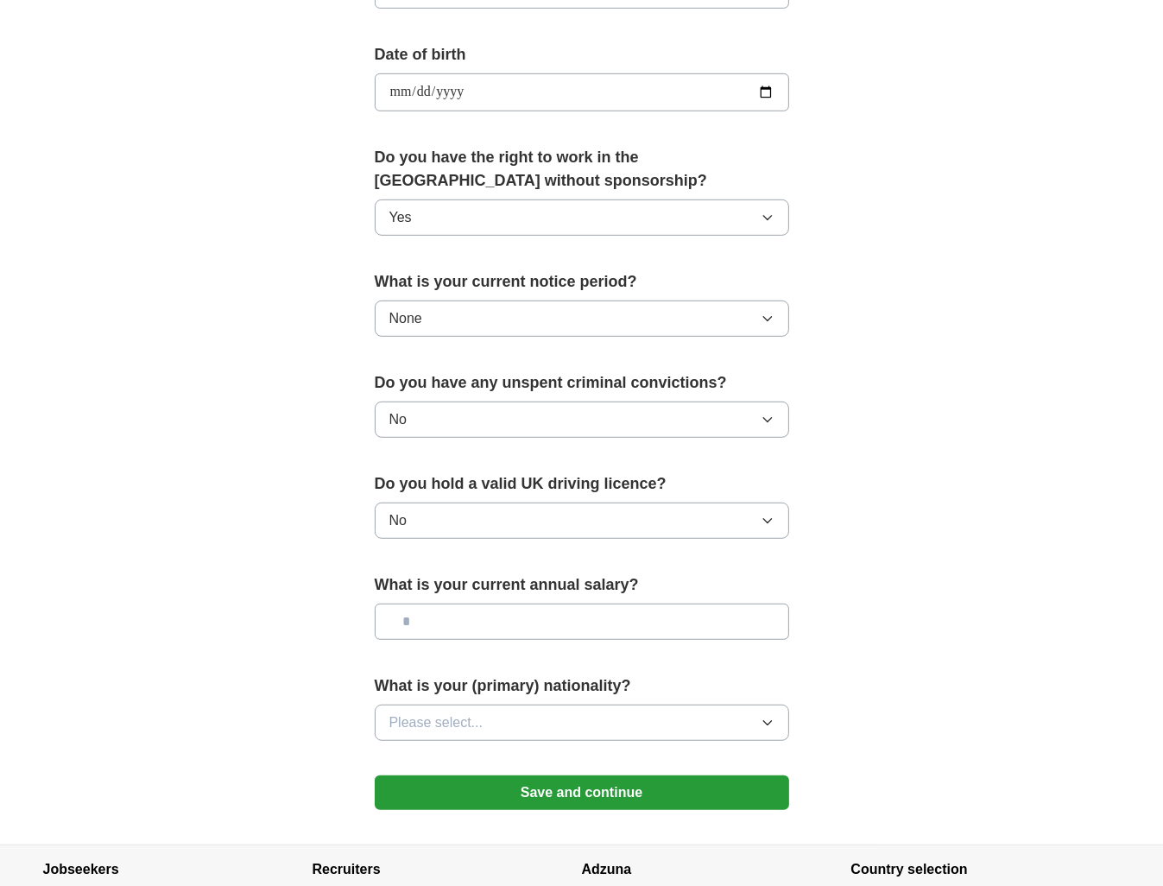
scroll to position [777, 0]
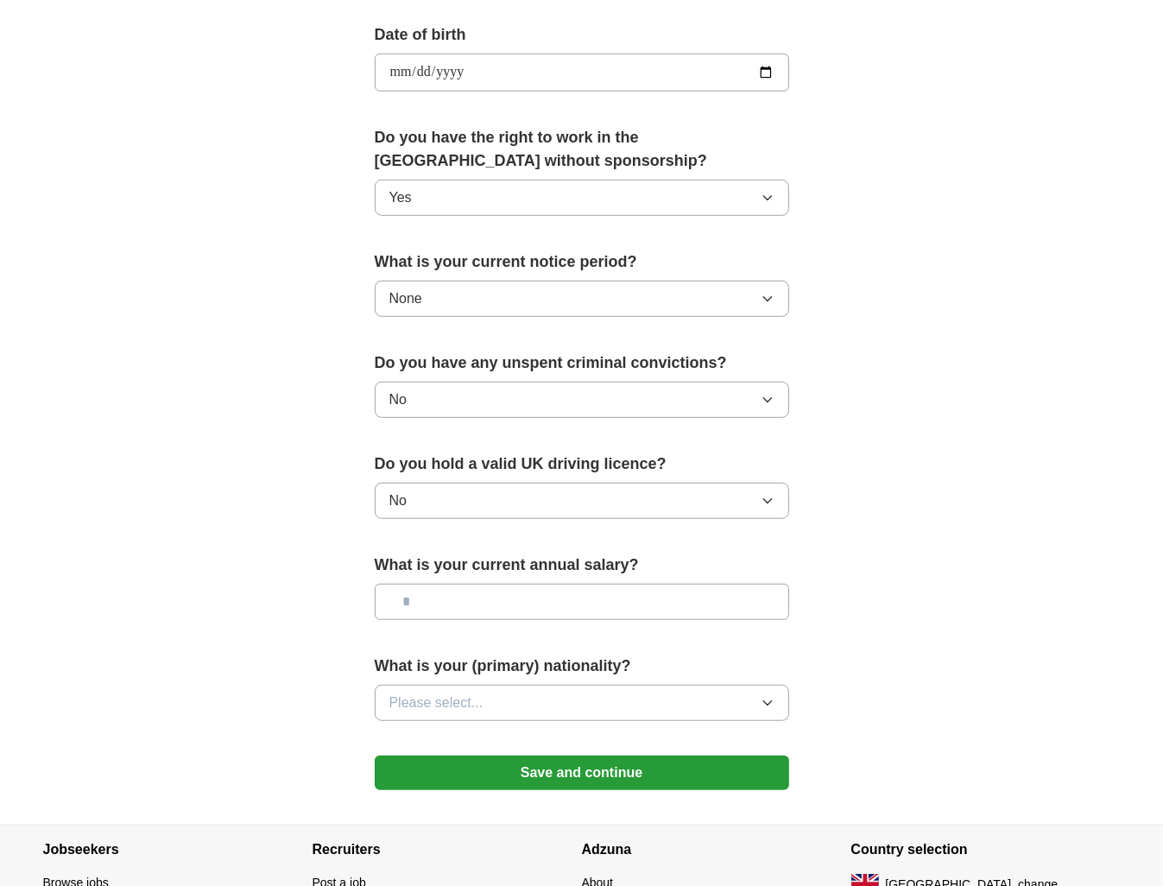
click at [554, 693] on button "Please select..." at bounding box center [582, 702] width 414 height 36
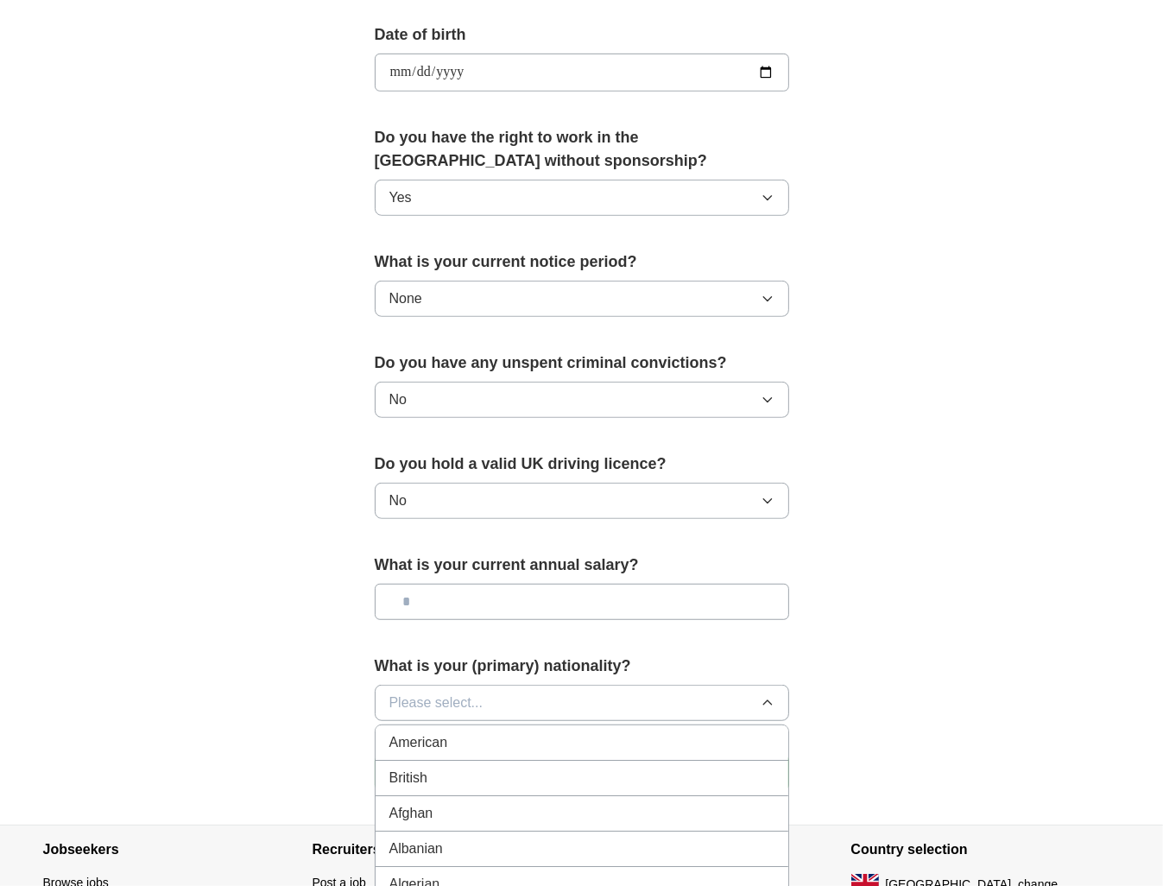
click at [549, 693] on button "Please select..." at bounding box center [582, 702] width 414 height 36
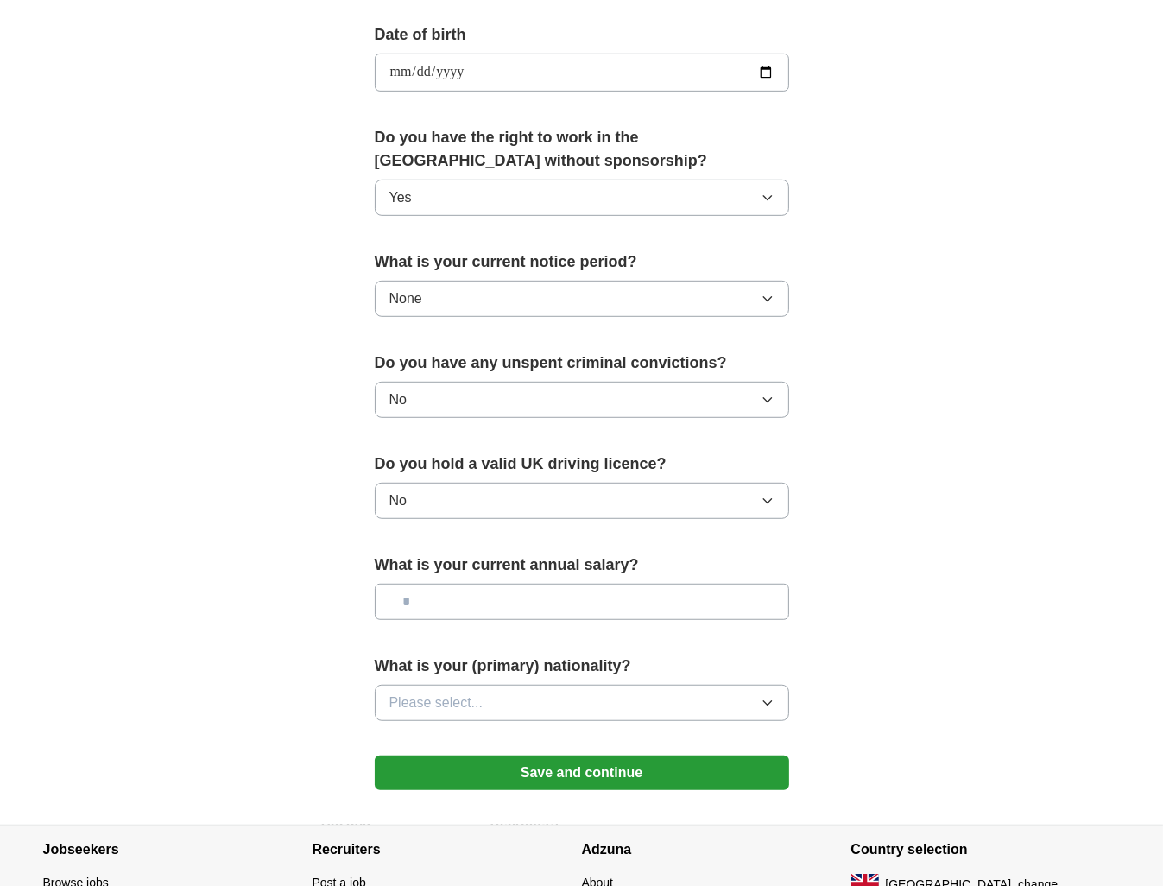
click at [549, 693] on button "Please select..." at bounding box center [582, 702] width 414 height 36
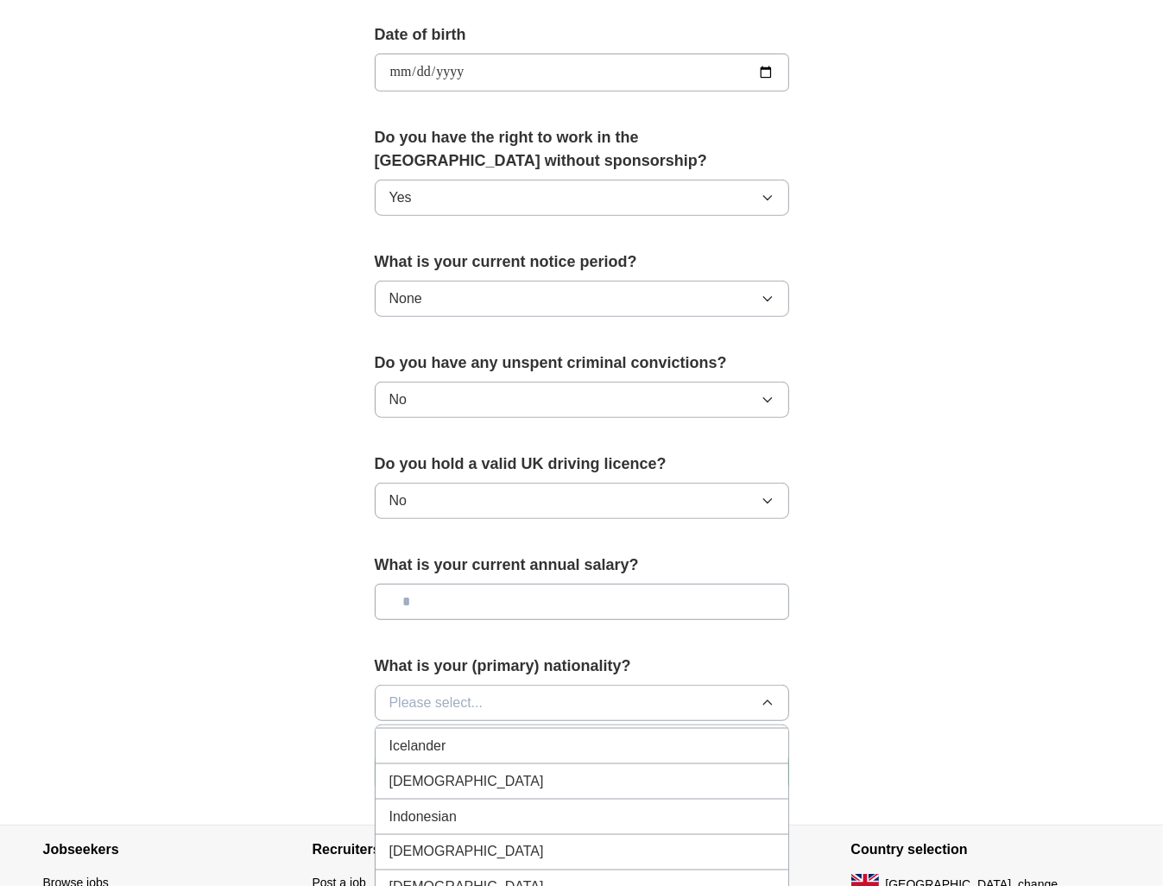
scroll to position [2762, 0]
click at [512, 801] on div "[DEMOGRAPHIC_DATA]" at bounding box center [581, 811] width 385 height 21
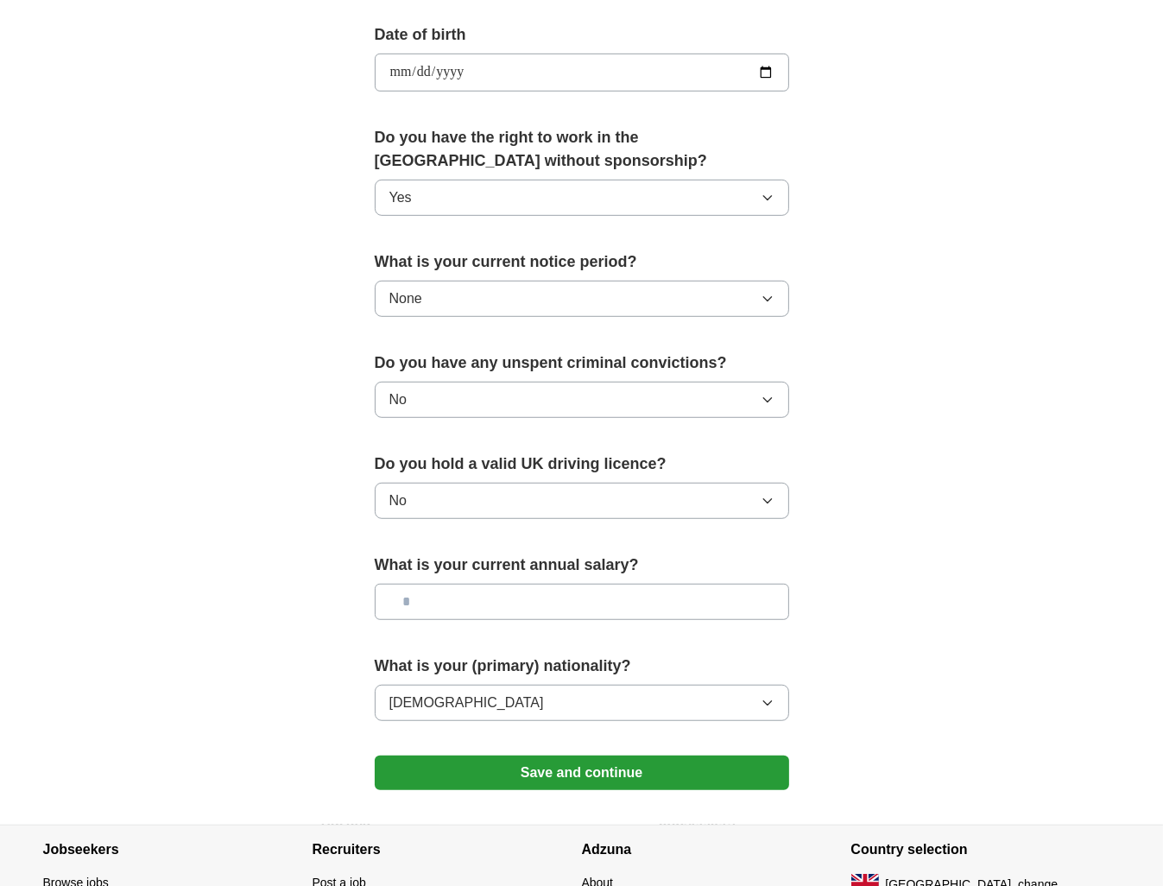
click at [544, 765] on button "Save and continue" at bounding box center [582, 772] width 414 height 35
